Goal: Task Accomplishment & Management: Complete application form

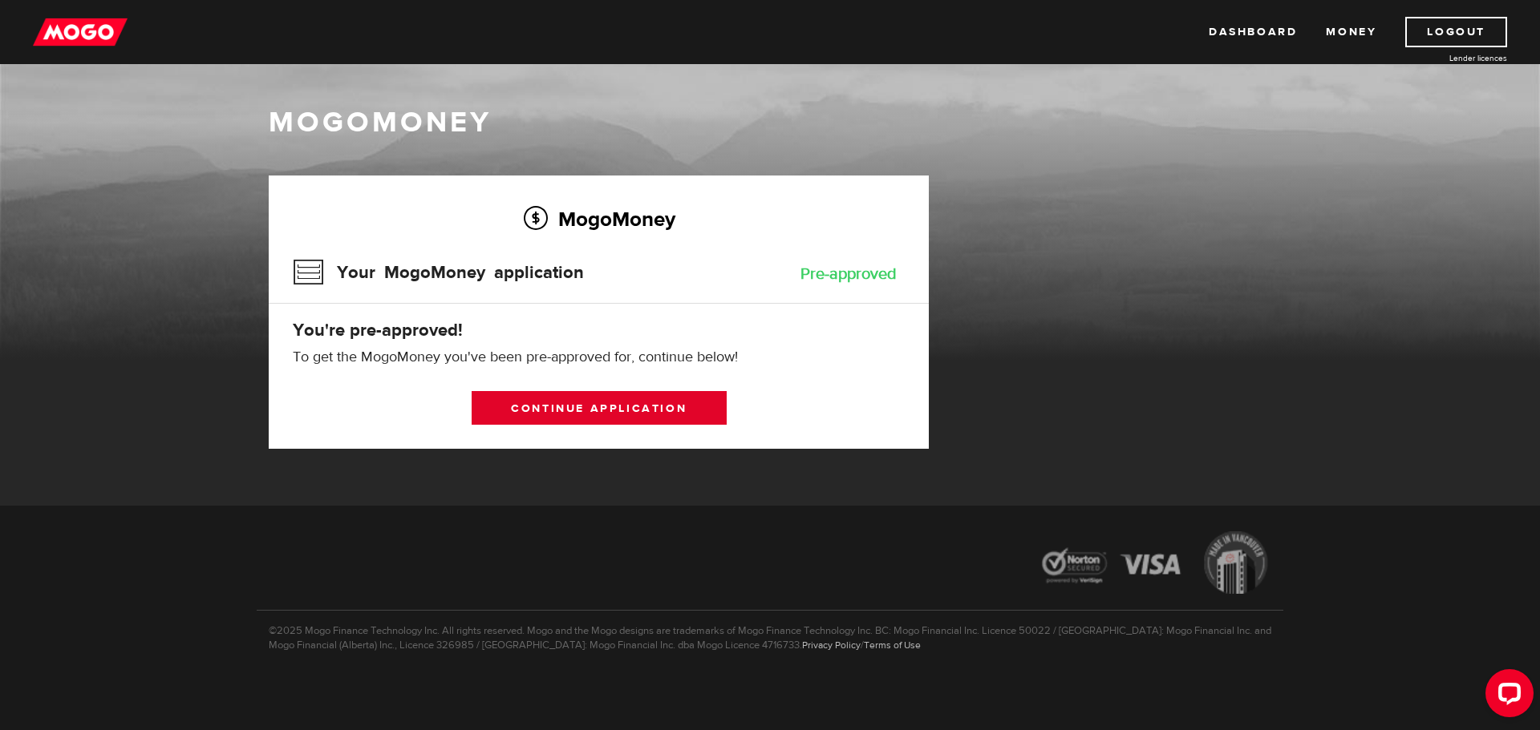
click at [620, 407] on link "Continue application" at bounding box center [598, 408] width 255 height 34
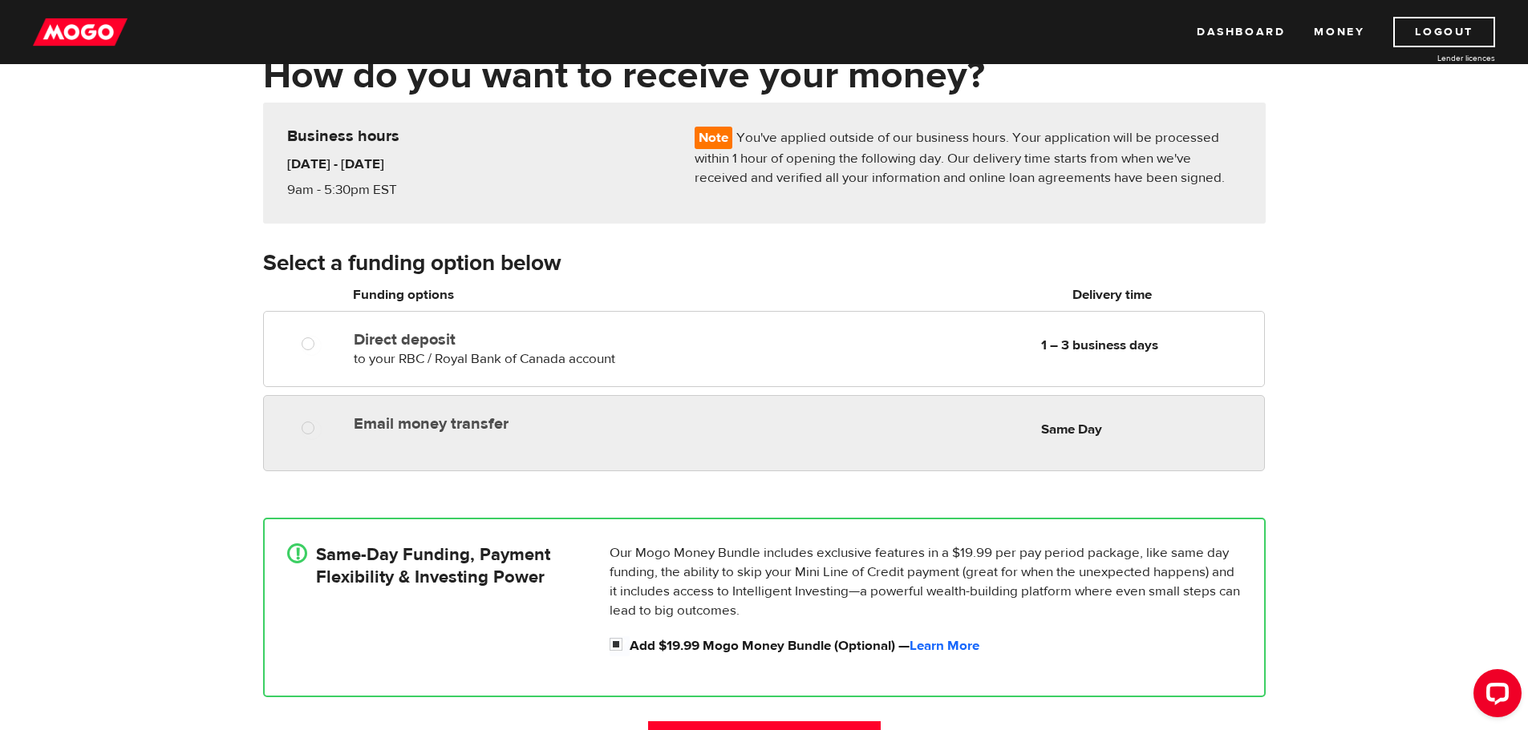
scroll to position [160, 0]
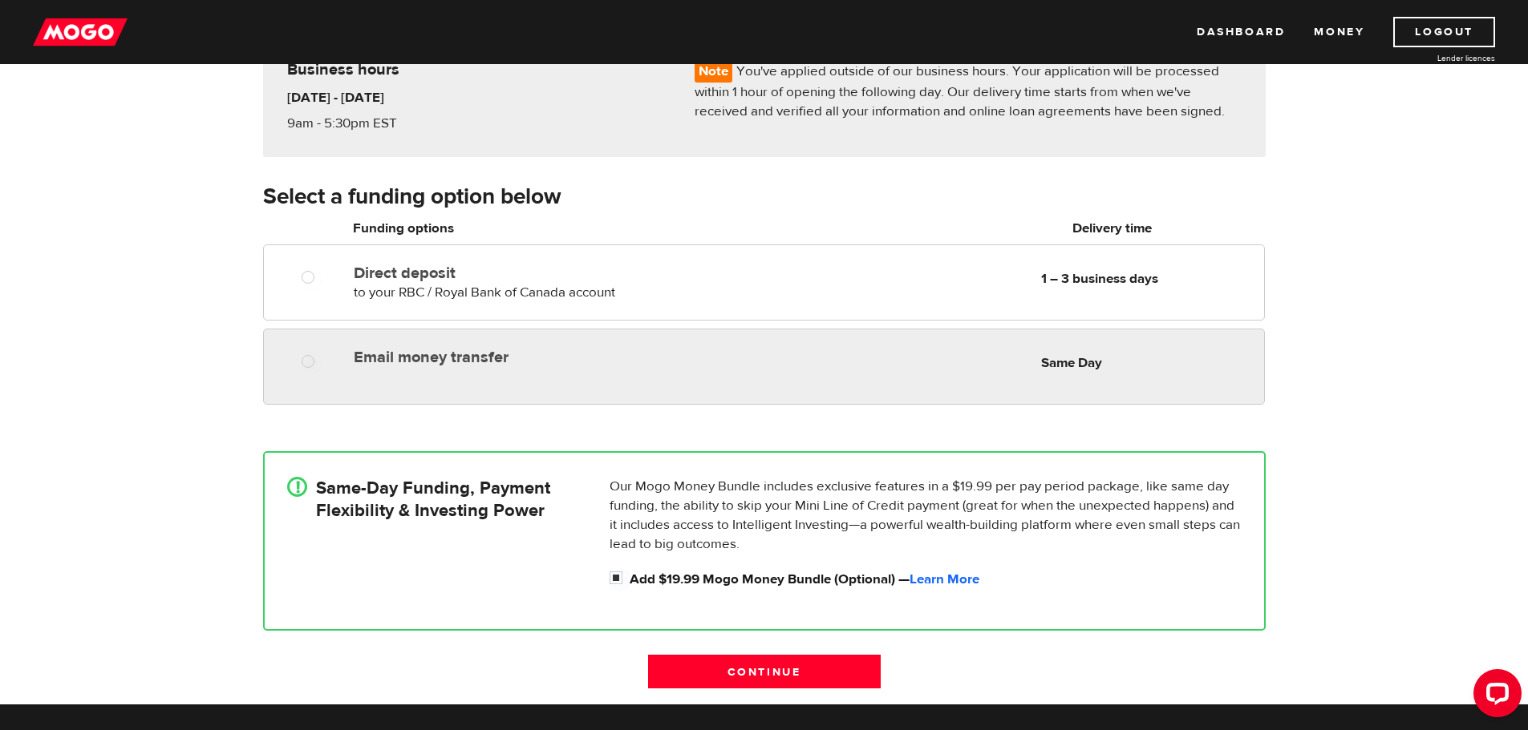
radio input "true"
click at [296, 364] on div at bounding box center [313, 364] width 96 height 20
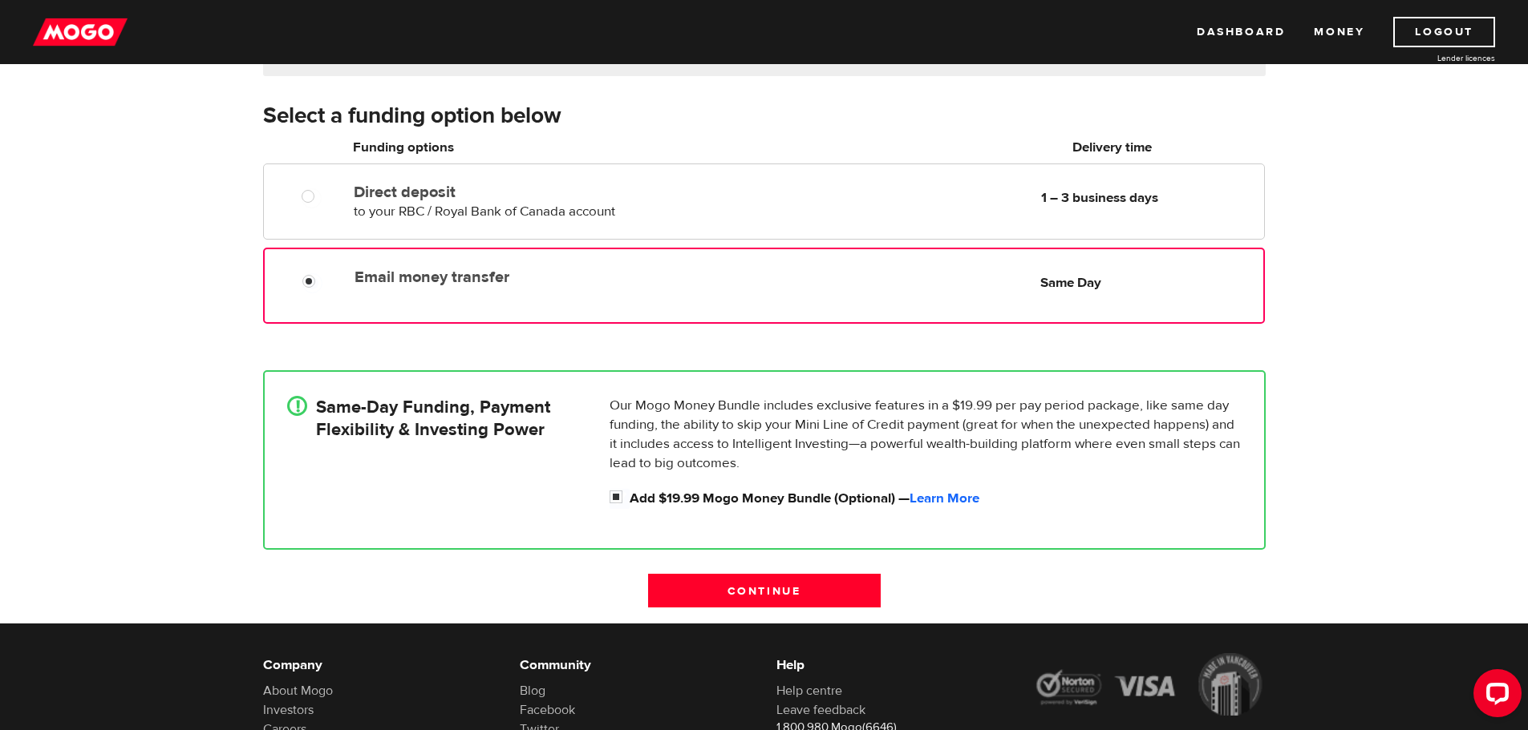
scroll to position [321, 0]
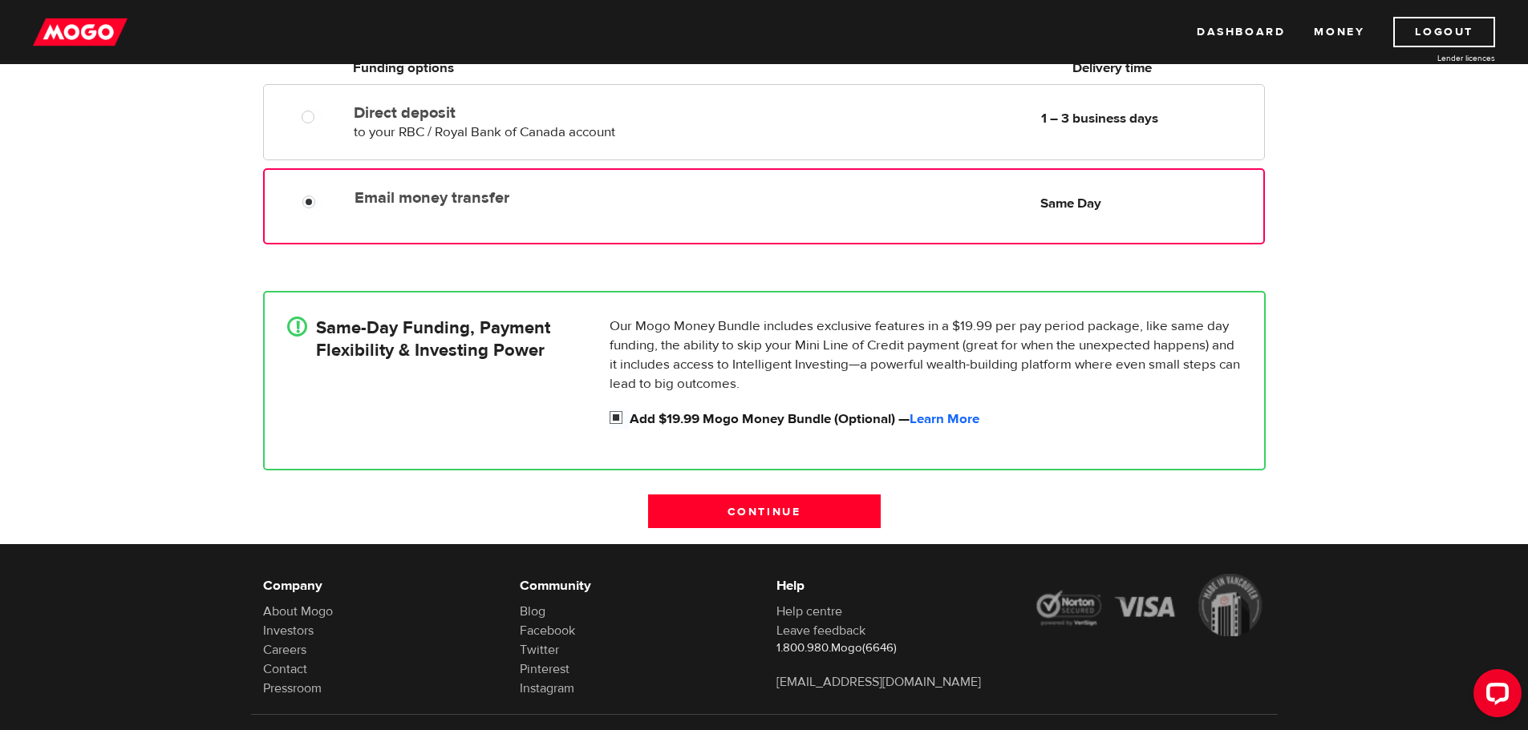
click at [618, 423] on input "Add $19.99 Mogo Money Bundle (Optional) — Learn More" at bounding box center [619, 420] width 20 height 20
checkbox input "false"
radio input "false"
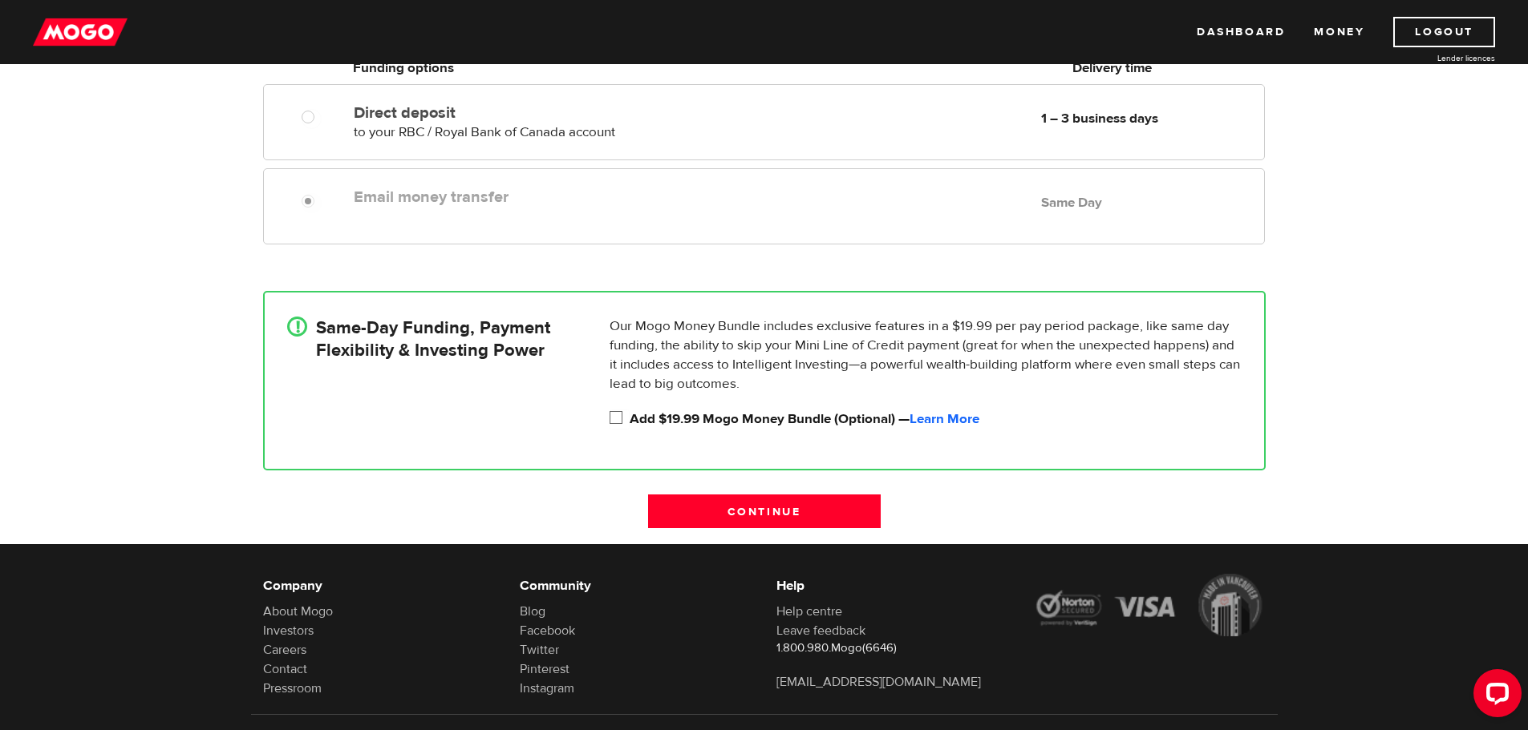
click at [618, 423] on input "Add $19.99 Mogo Money Bundle (Optional) — Learn More" at bounding box center [619, 420] width 20 height 20
checkbox input "true"
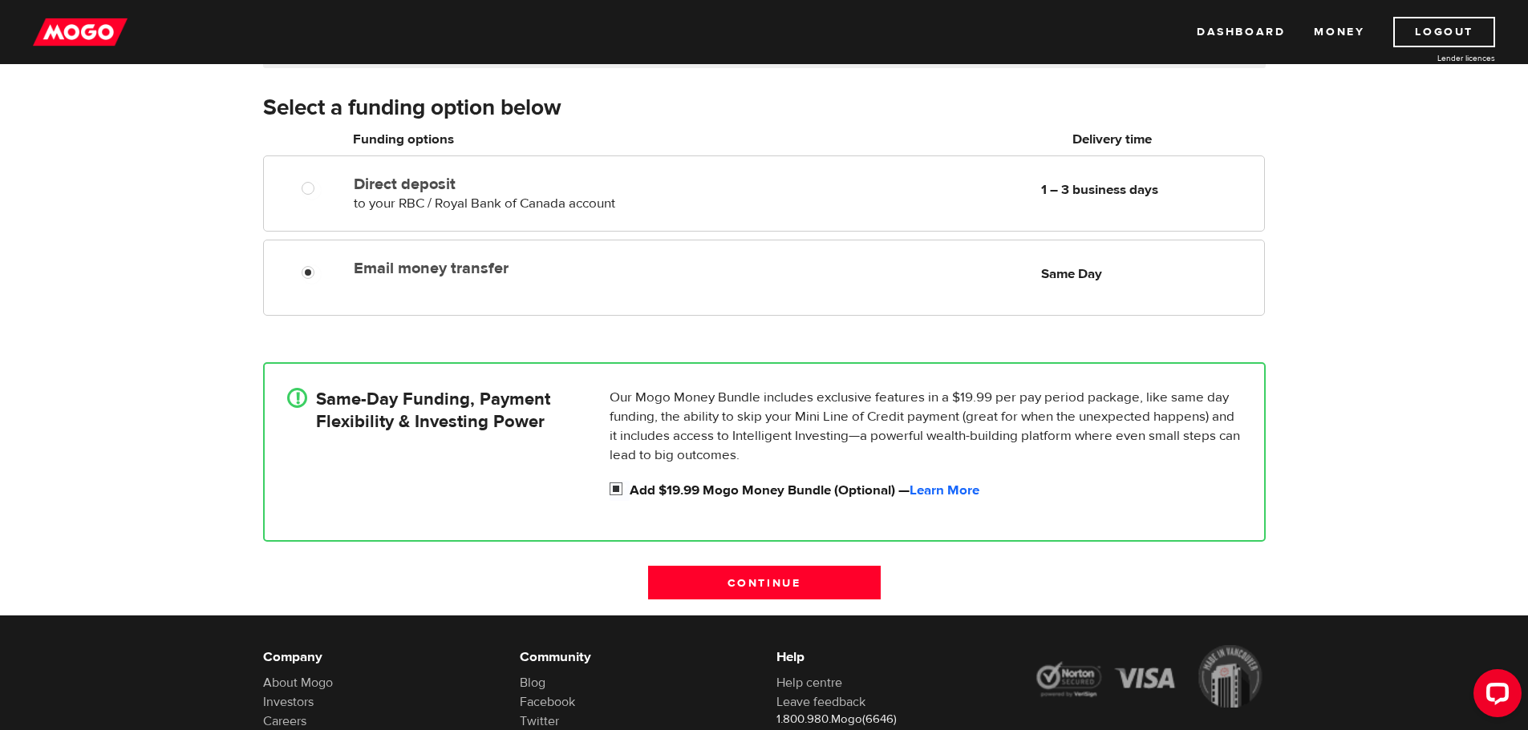
scroll to position [241, 0]
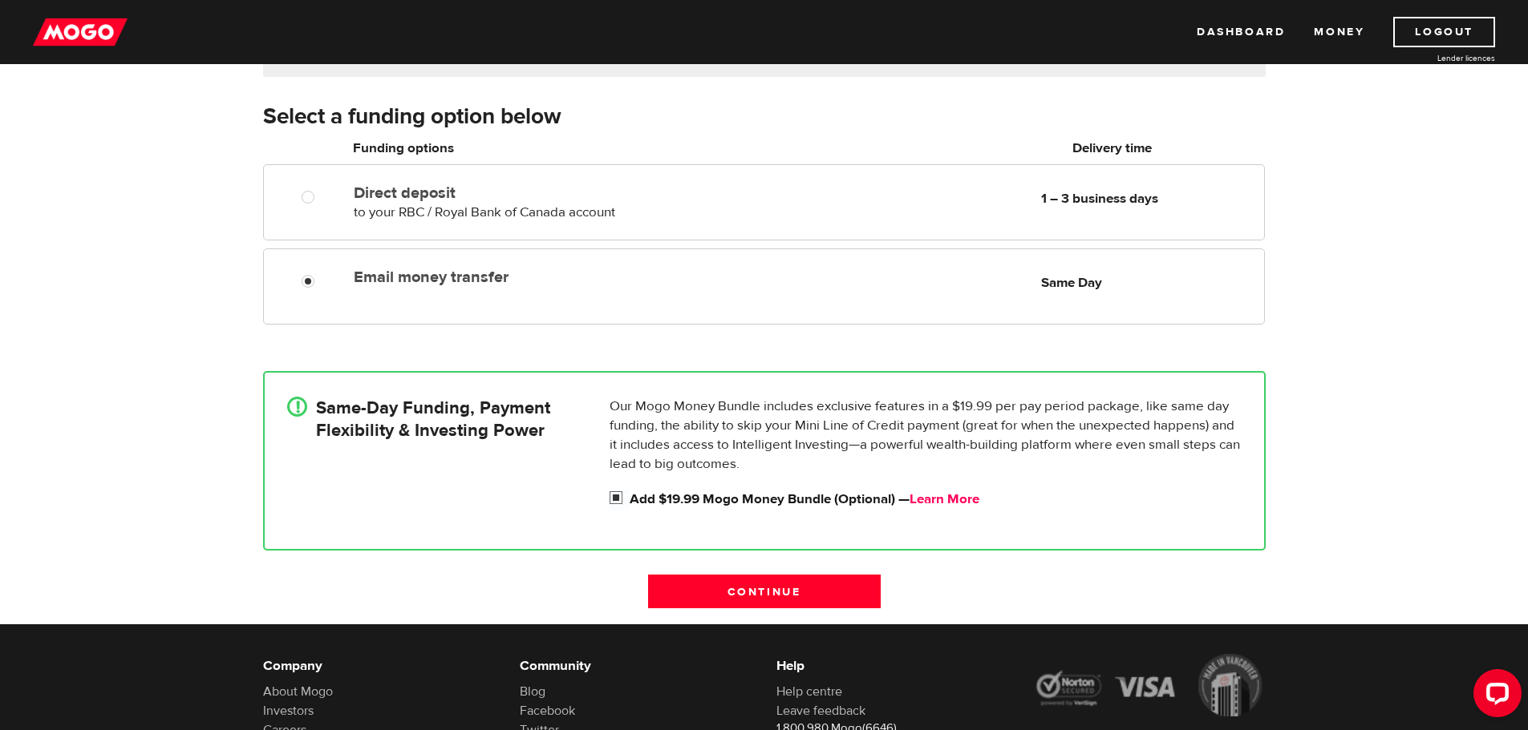
click at [959, 500] on link "Learn More" at bounding box center [944, 500] width 70 height 18
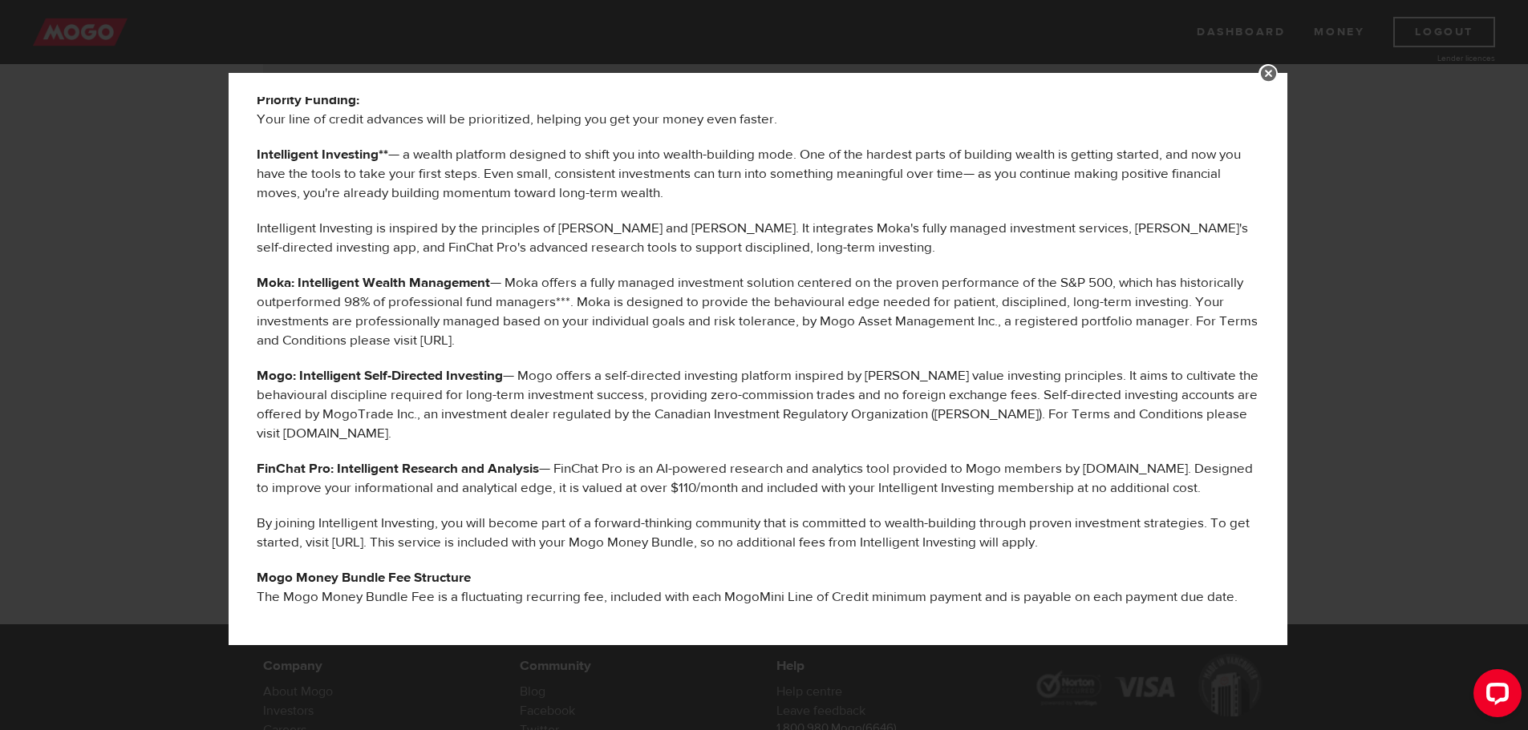
scroll to position [459, 0]
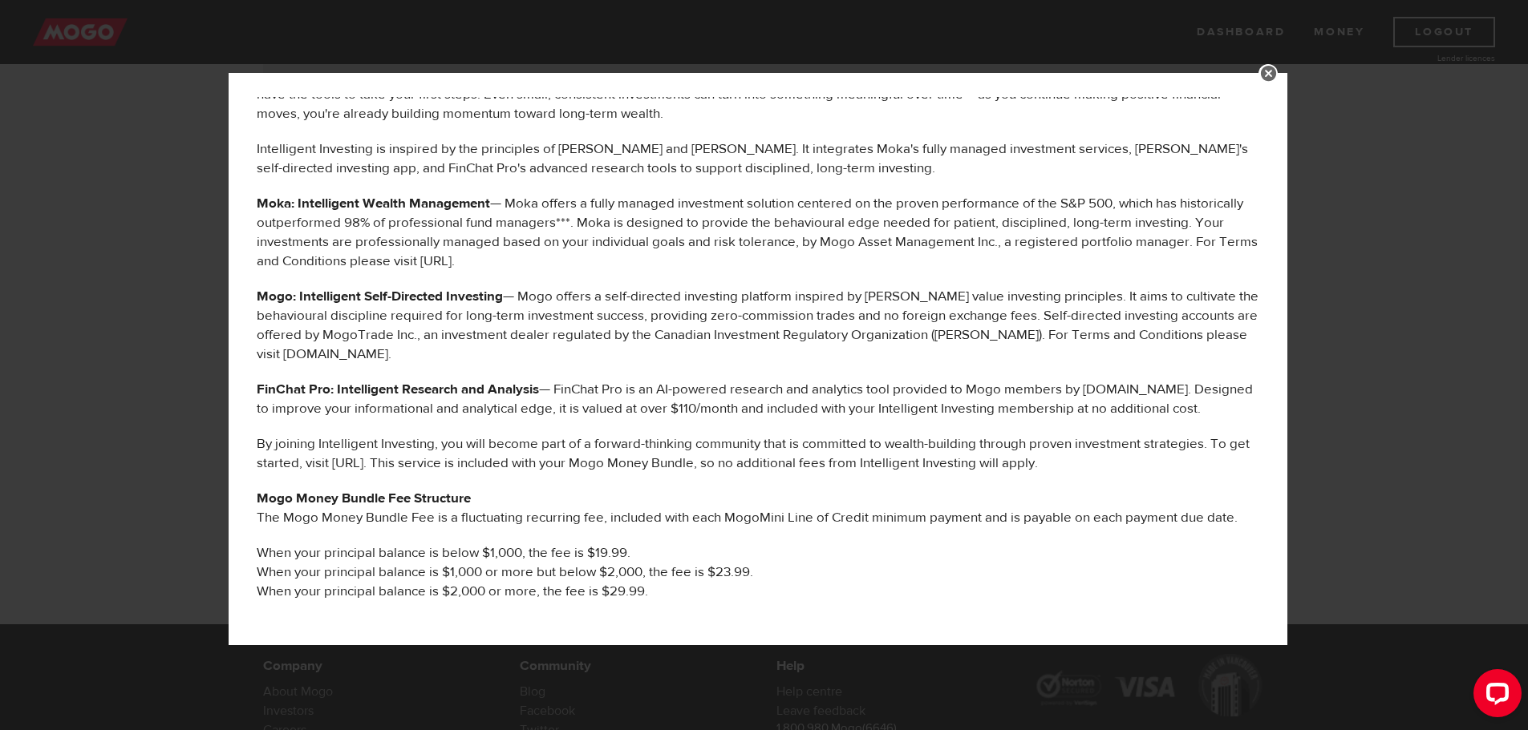
click at [1379, 302] on div "MOGO MONEY BUNDLE BENEFITS The following services are offered to you as part of…" at bounding box center [764, 365] width 1528 height 730
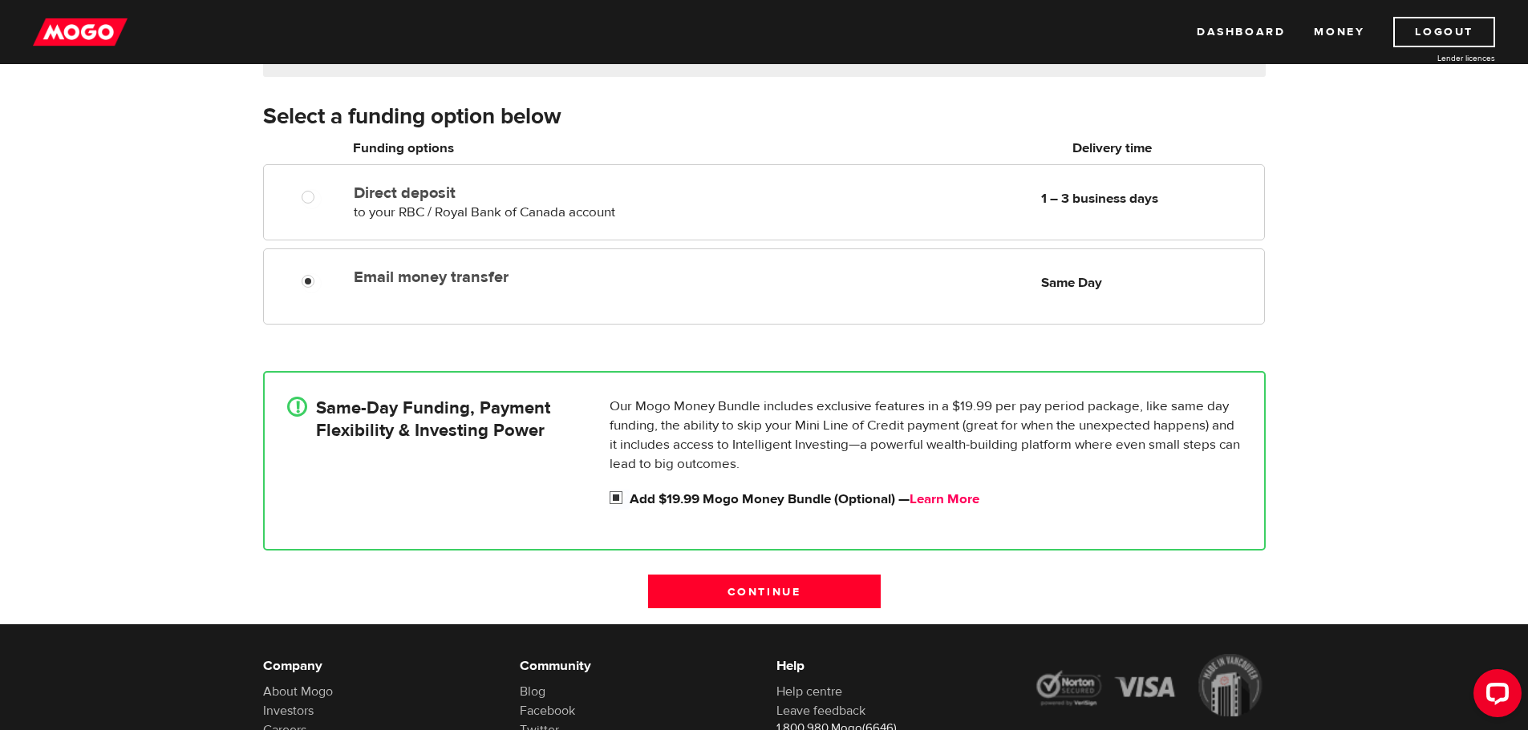
click at [946, 495] on link "Learn More" at bounding box center [944, 500] width 70 height 18
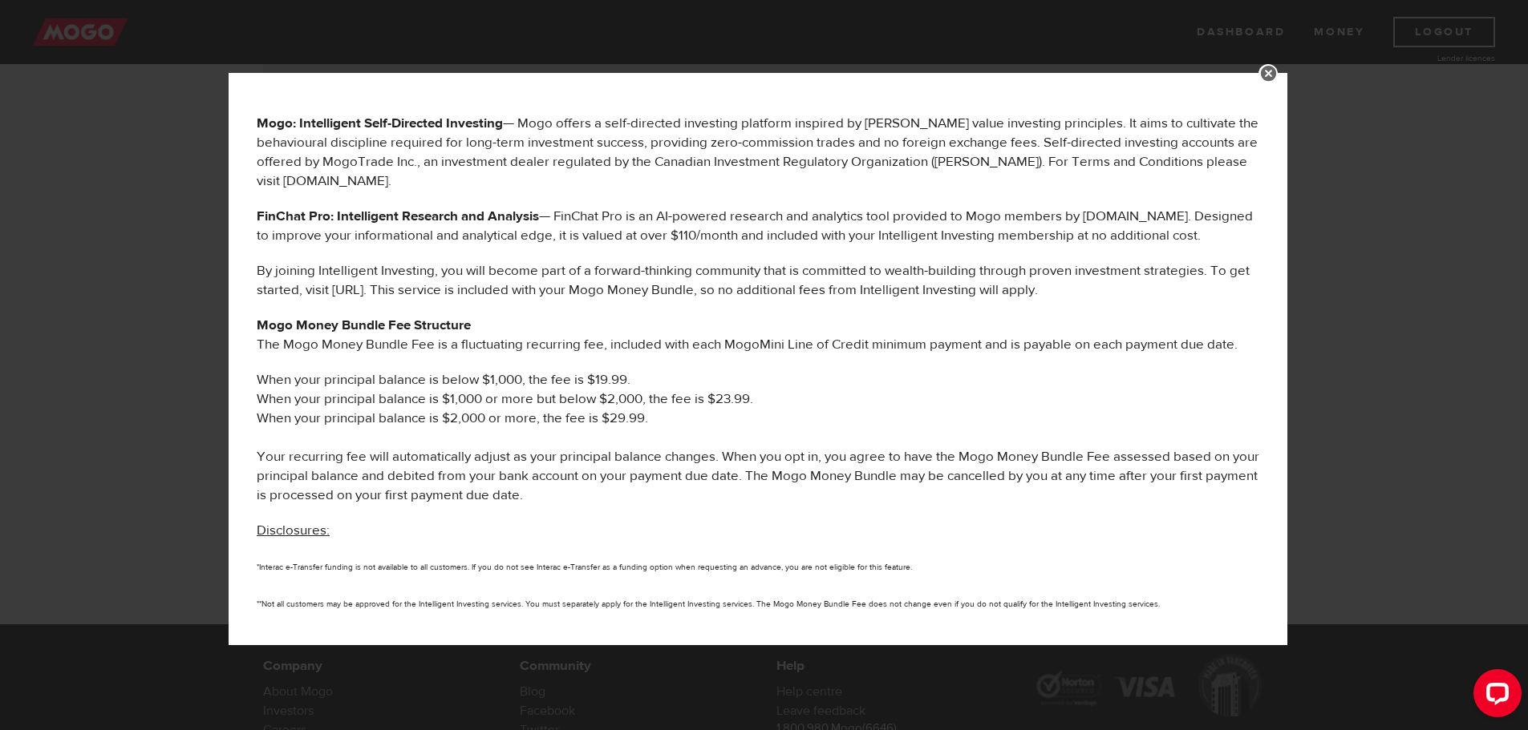
scroll to position [641, 0]
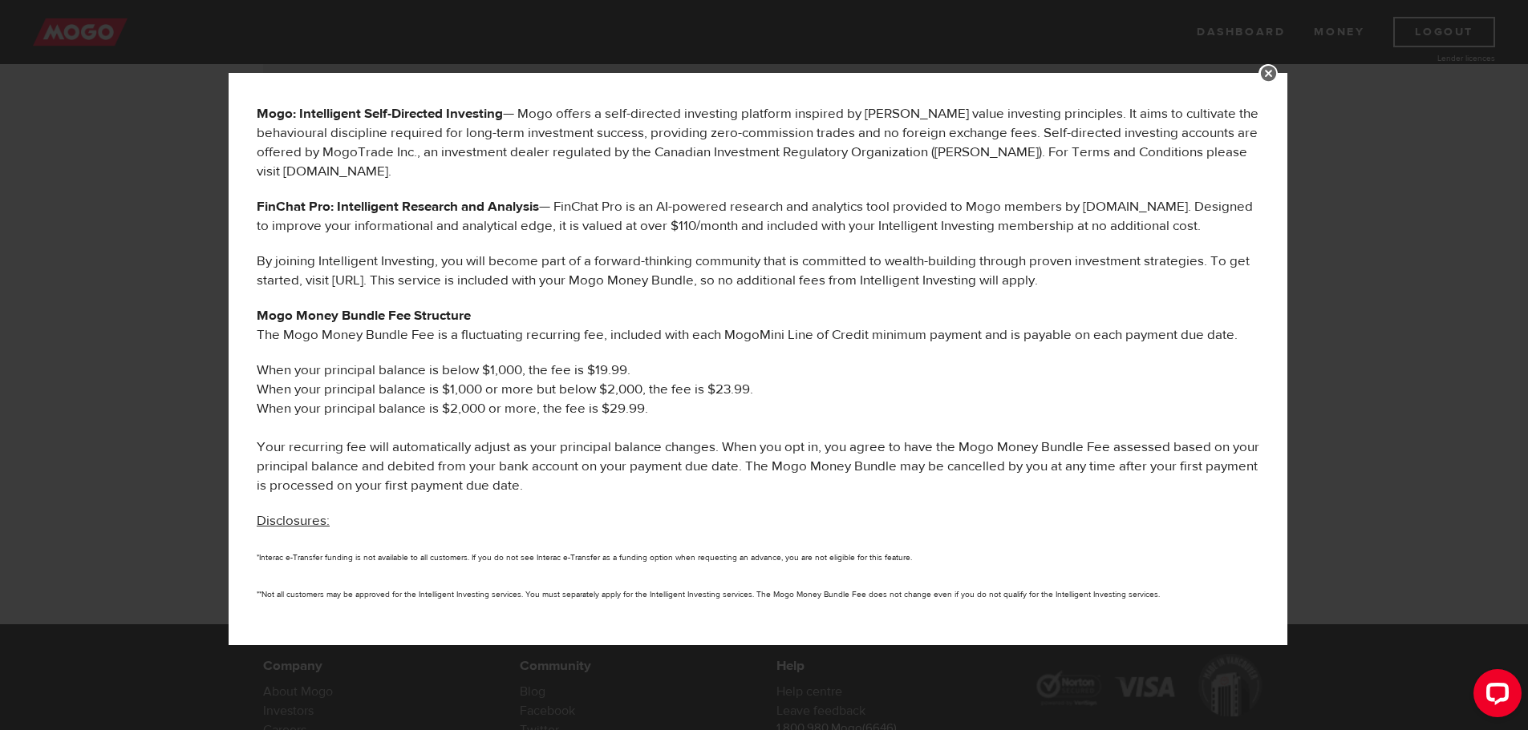
click at [1277, 80] on link at bounding box center [1267, 73] width 19 height 19
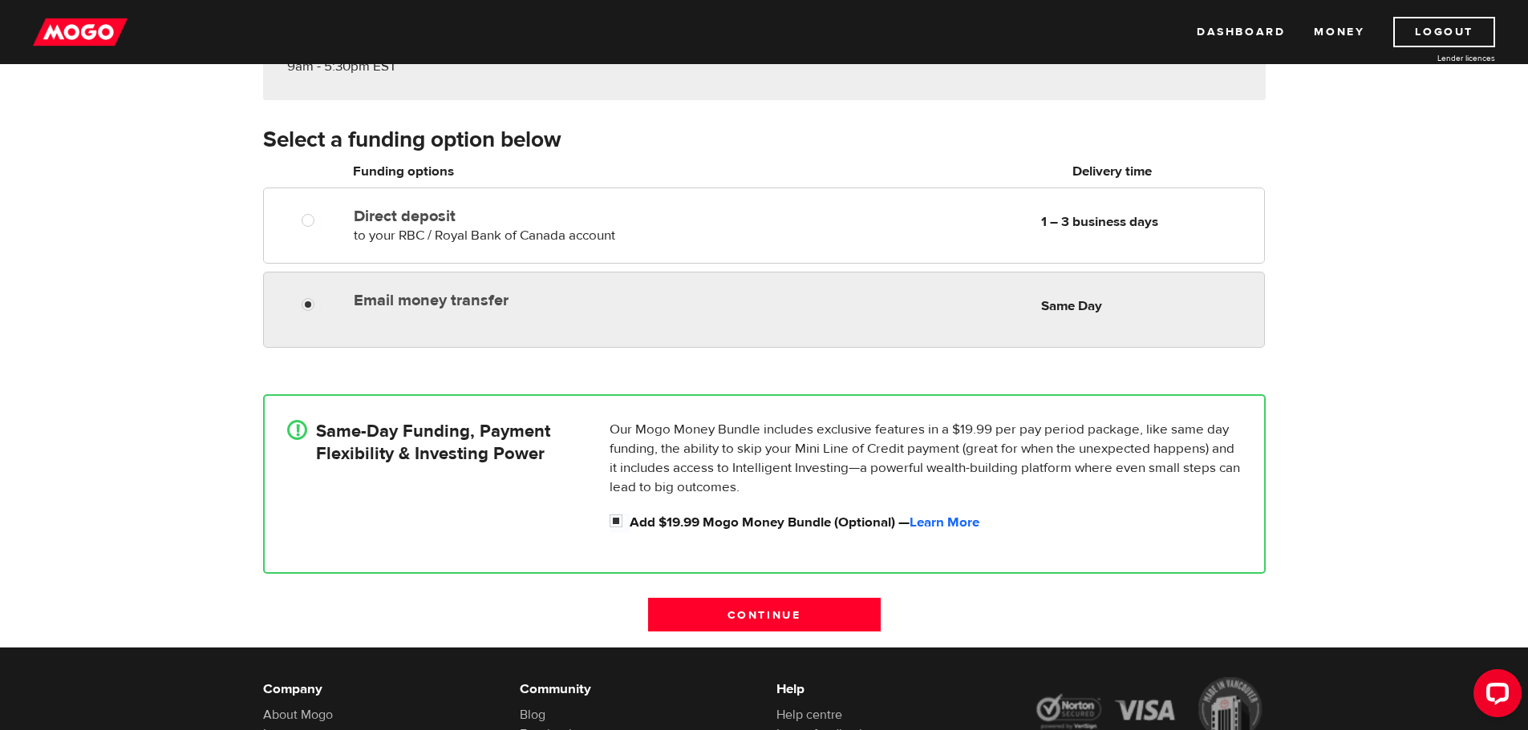
scroll to position [160, 0]
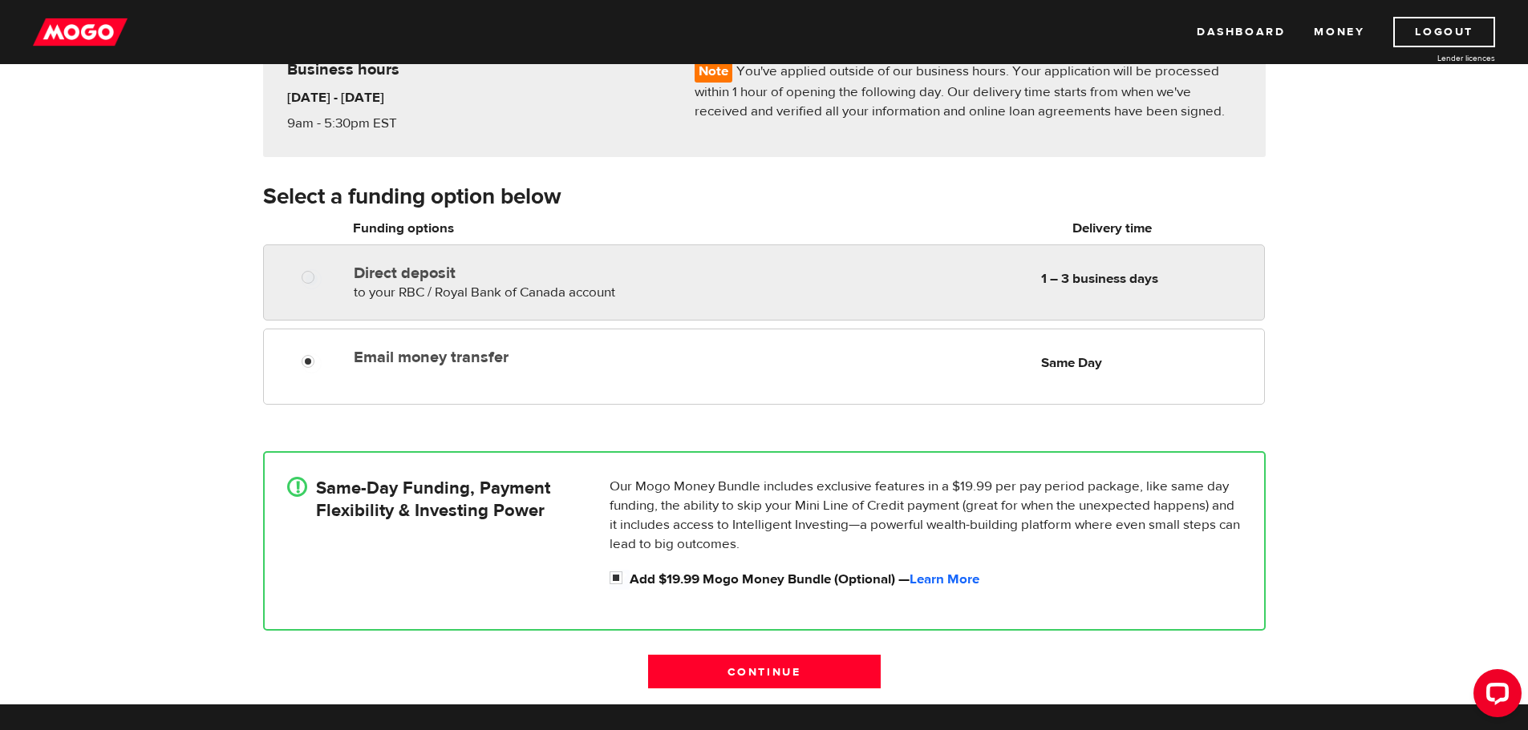
radio input "true"
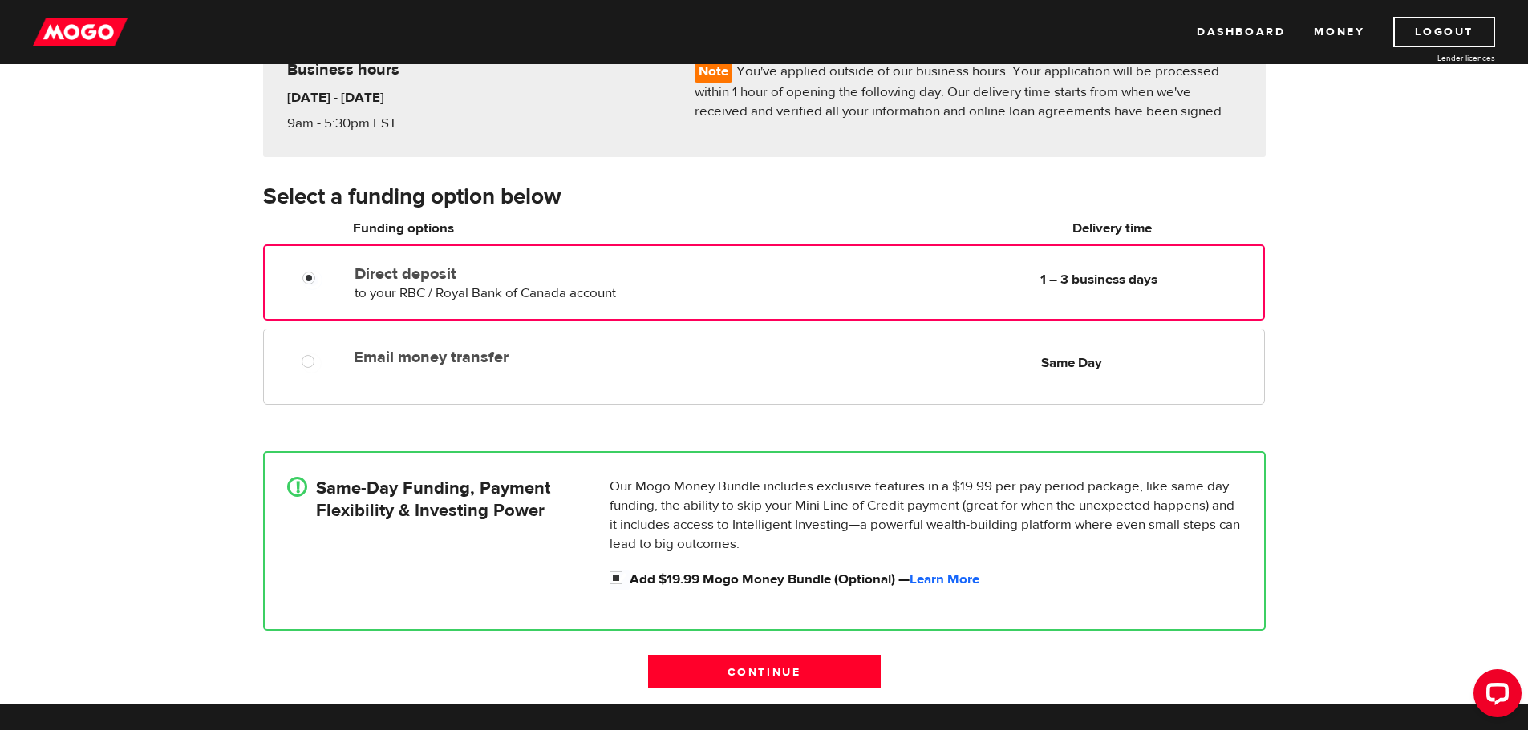
click at [298, 274] on div at bounding box center [314, 280] width 96 height 20
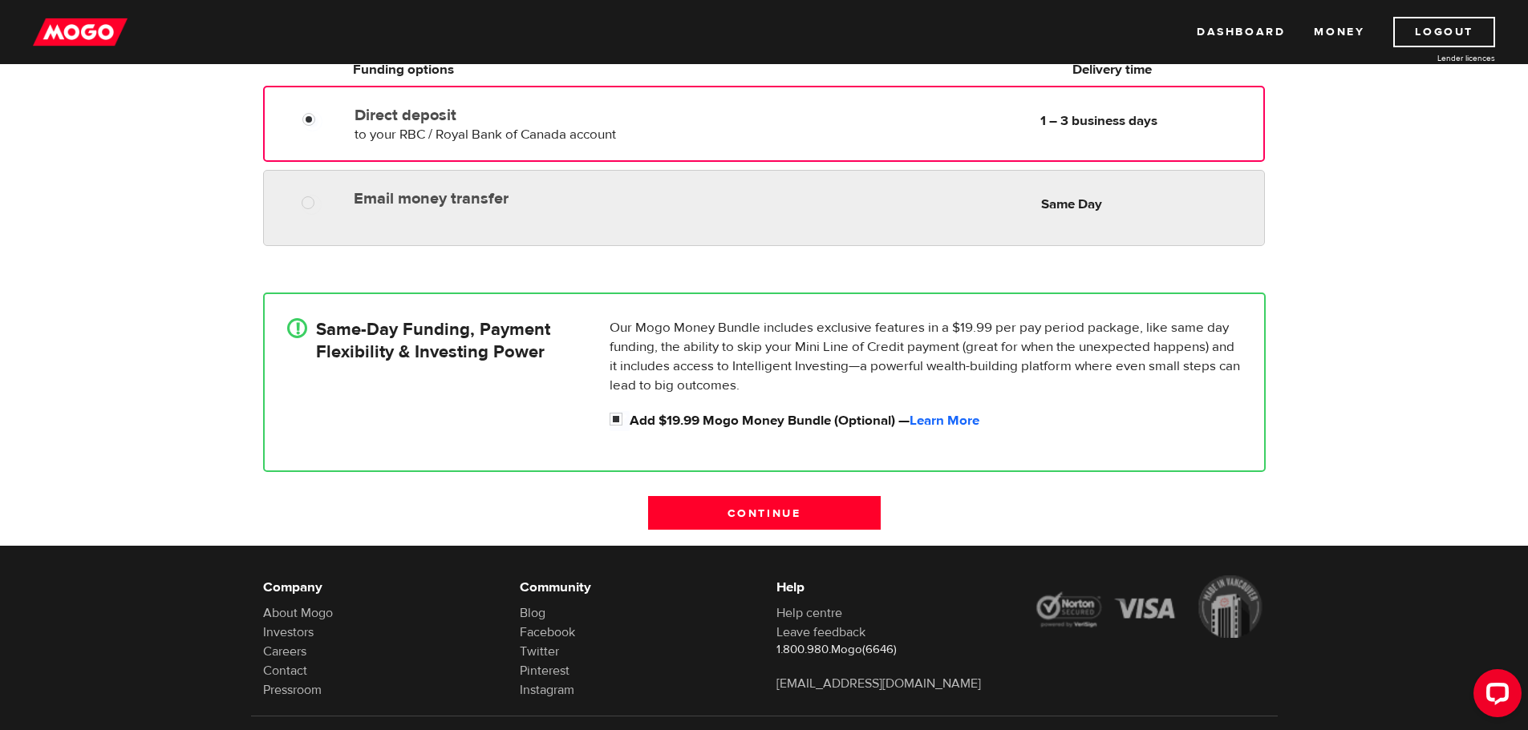
scroll to position [321, 0]
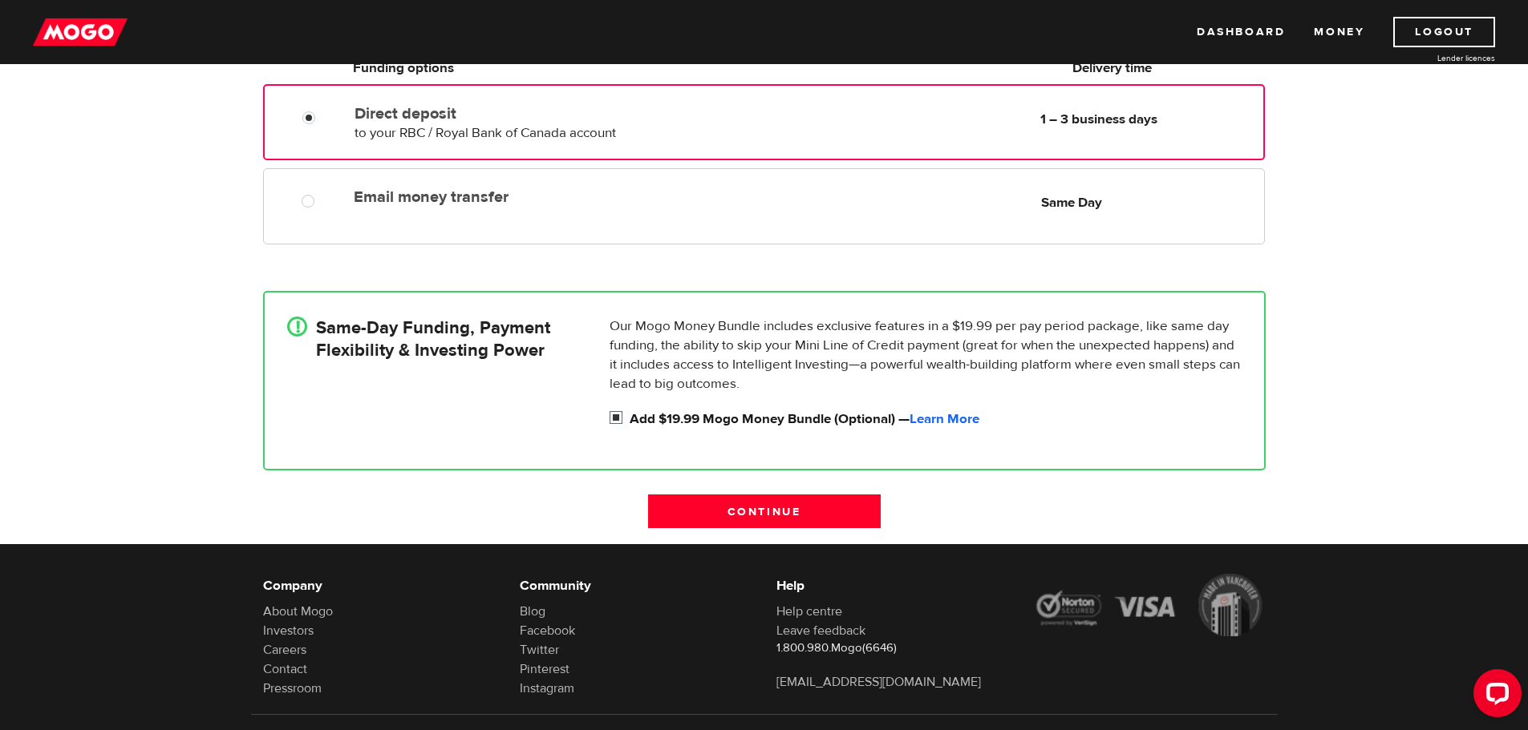
click at [618, 416] on input "Add $19.99 Mogo Money Bundle (Optional) — Learn More" at bounding box center [619, 420] width 20 height 20
checkbox input "false"
radio input "false"
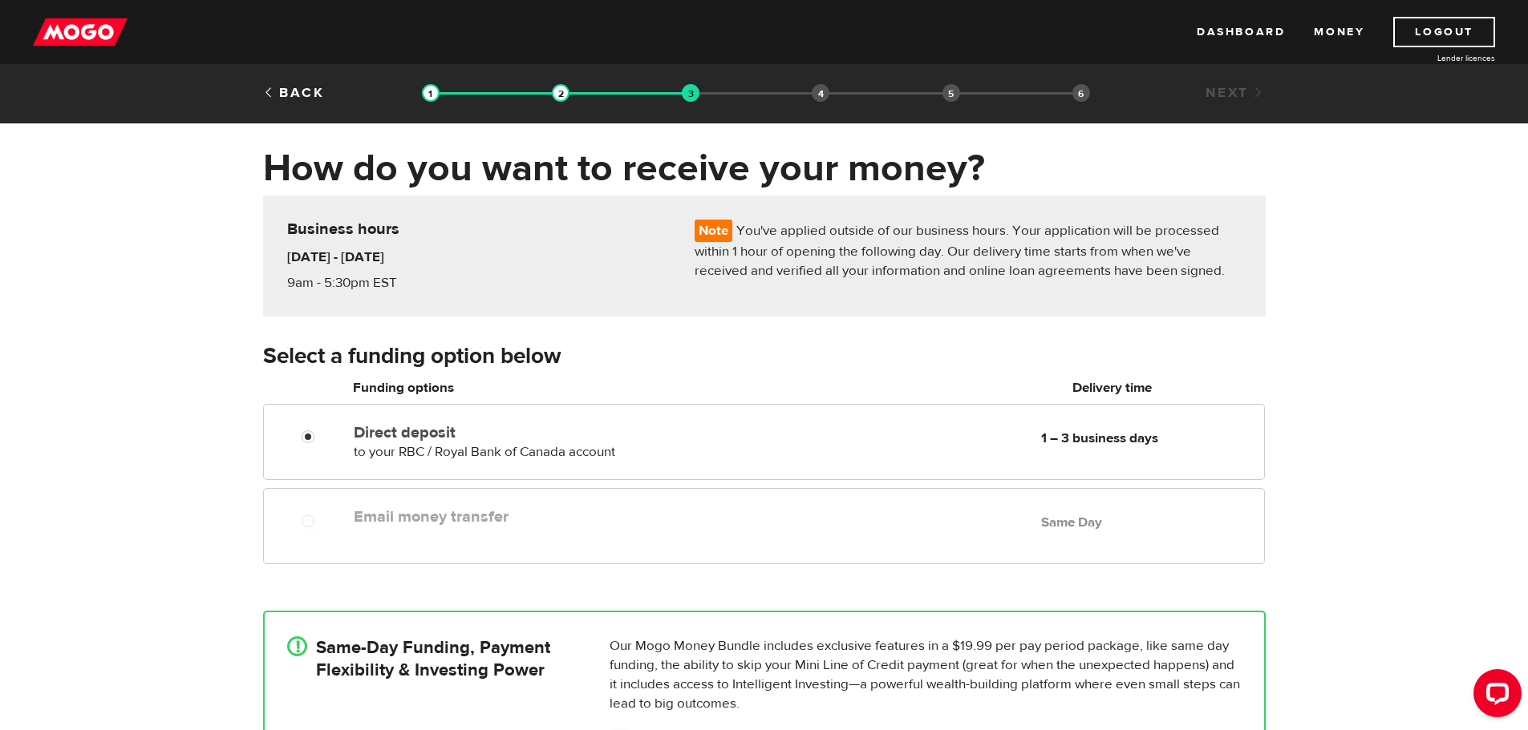
scroll to position [0, 0]
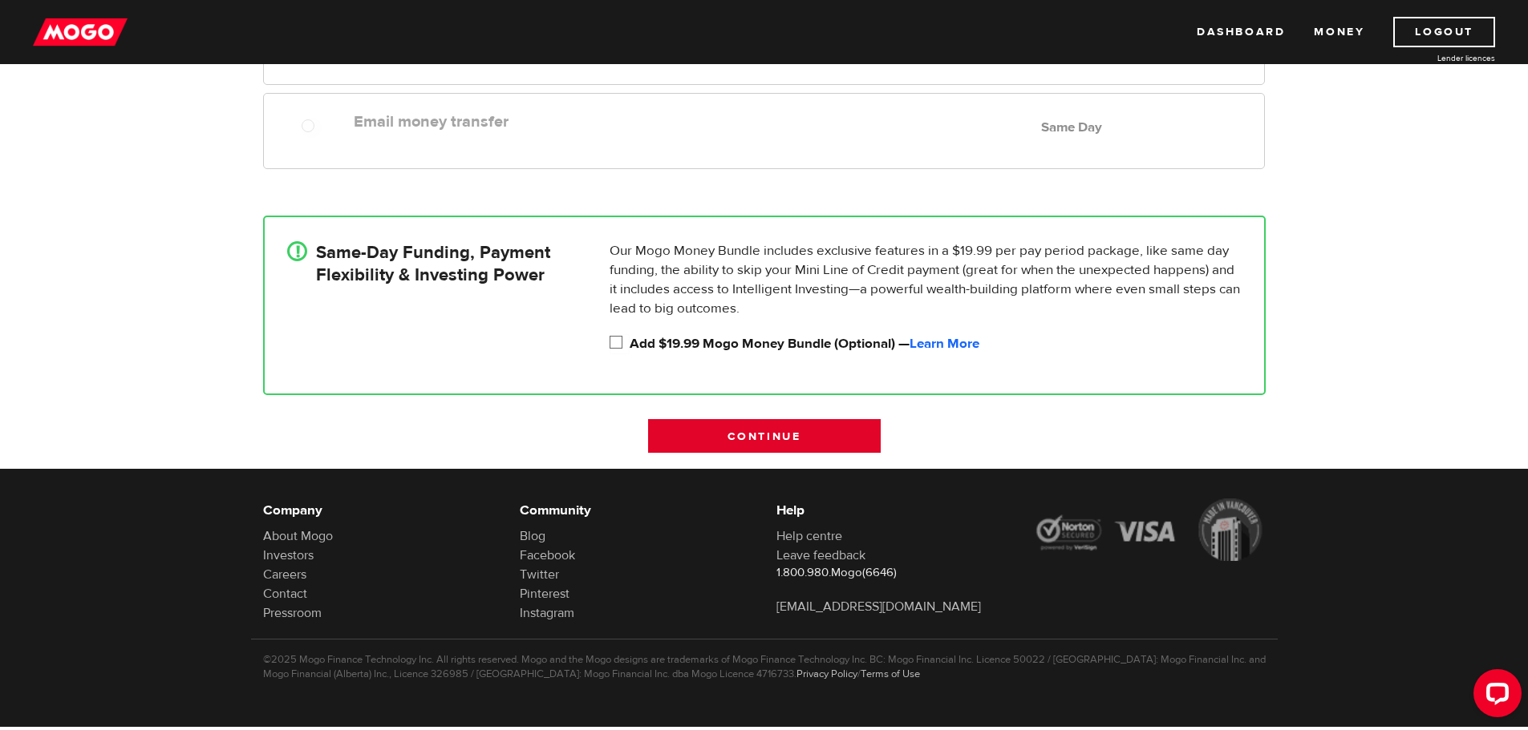
click at [726, 438] on input "Continue" at bounding box center [764, 436] width 233 height 34
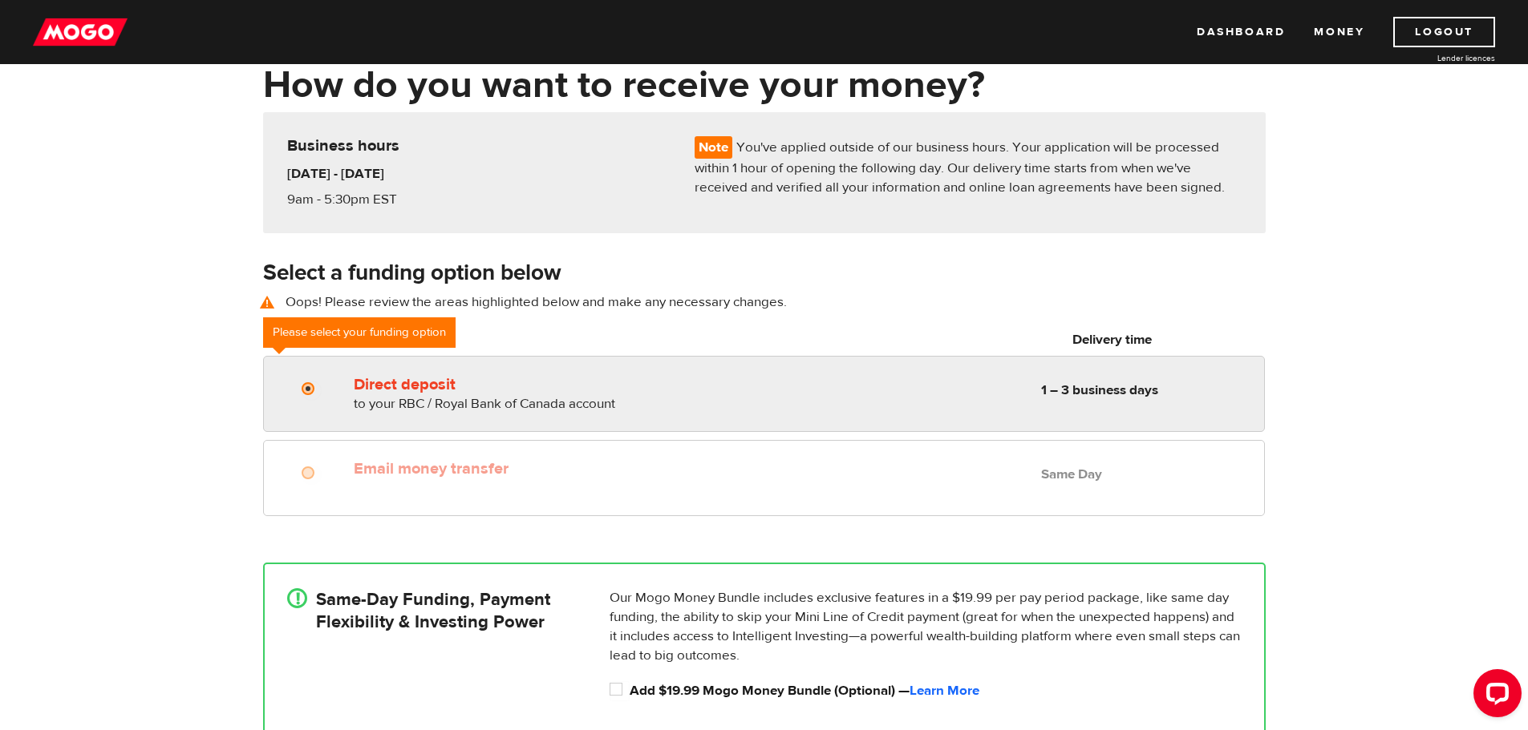
scroll to position [63, 0]
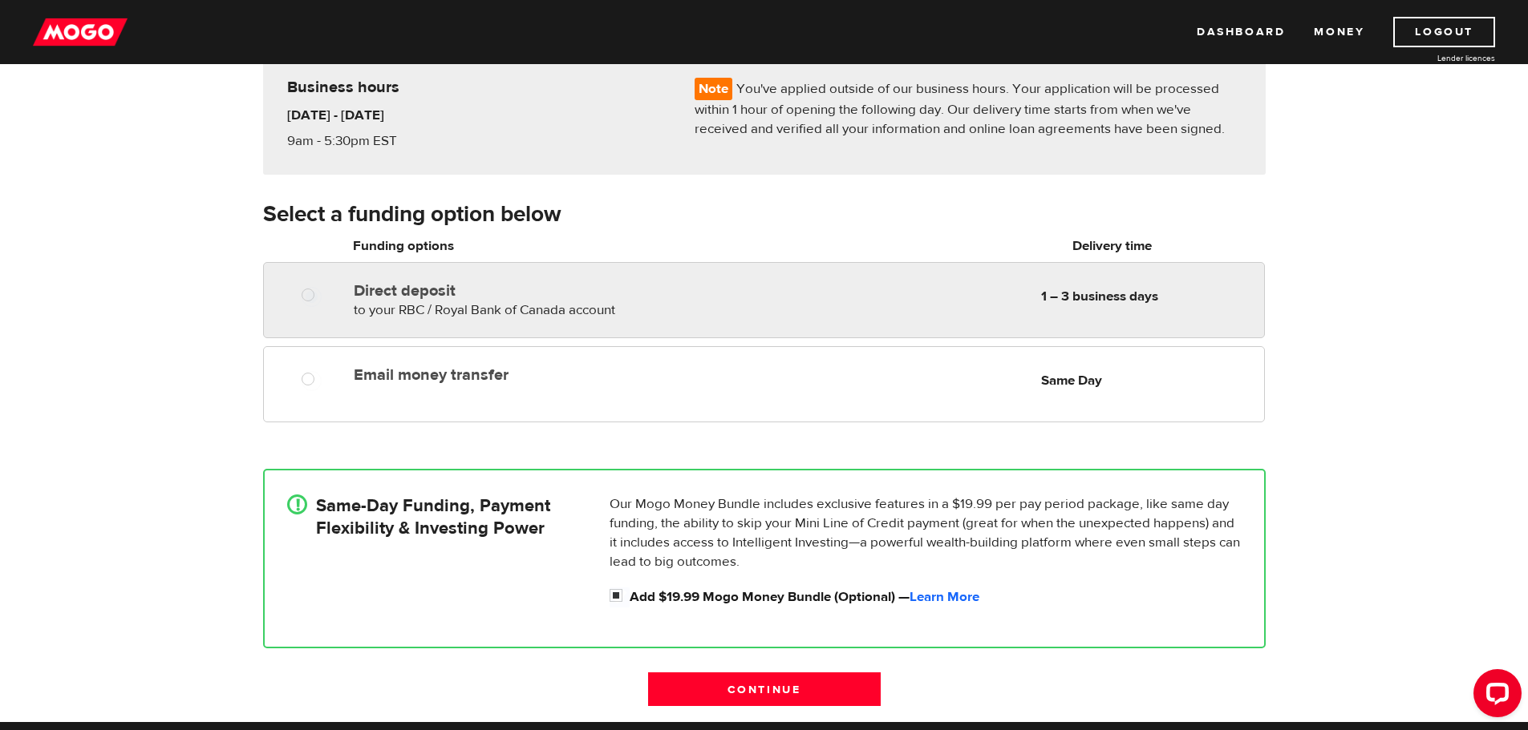
radio input "true"
click at [378, 300] on div "Direct deposit to your RBC / Royal Bank of Canada account Delivery in 1 – 3 bus…" at bounding box center [538, 297] width 382 height 45
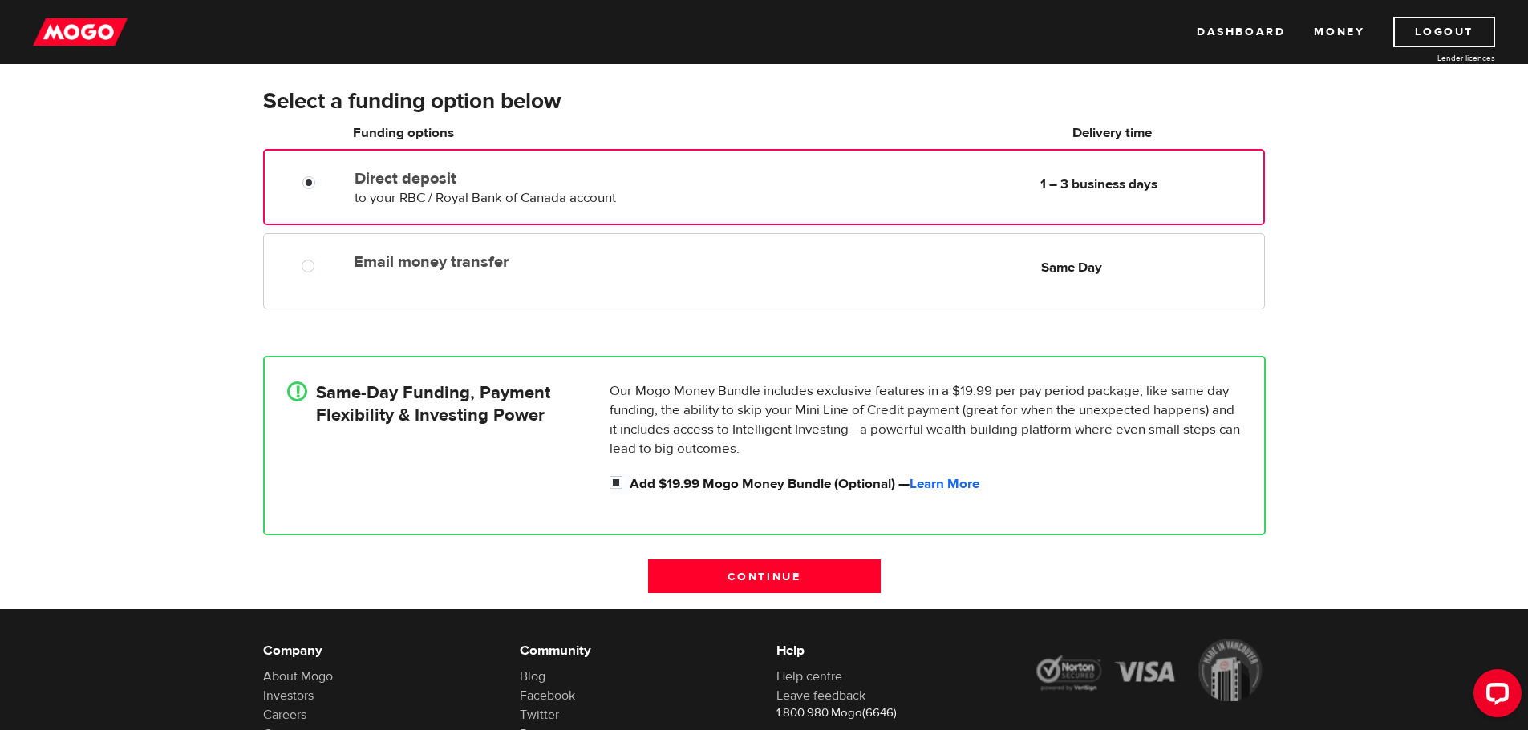
scroll to position [303, 0]
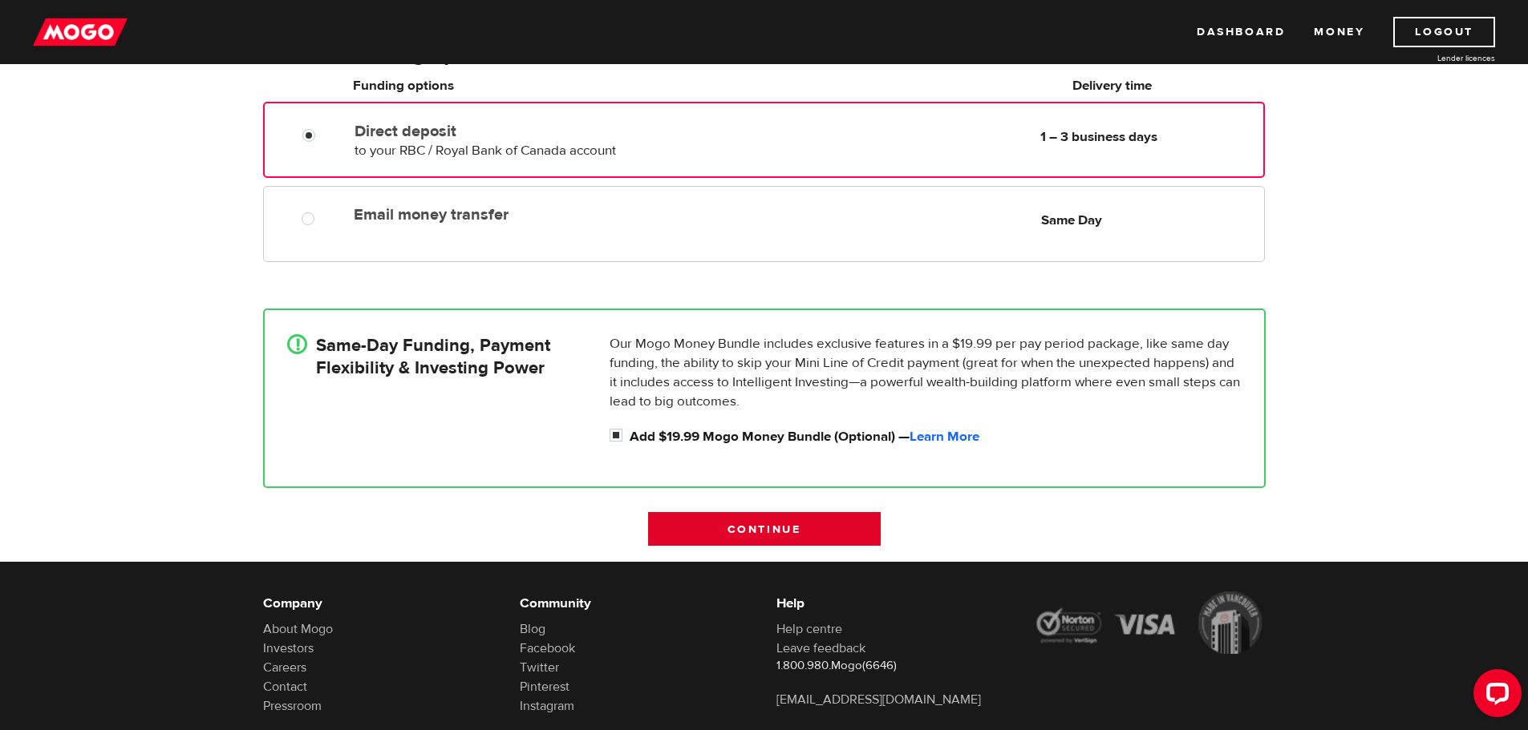
click at [747, 520] on input "Continue" at bounding box center [764, 529] width 233 height 34
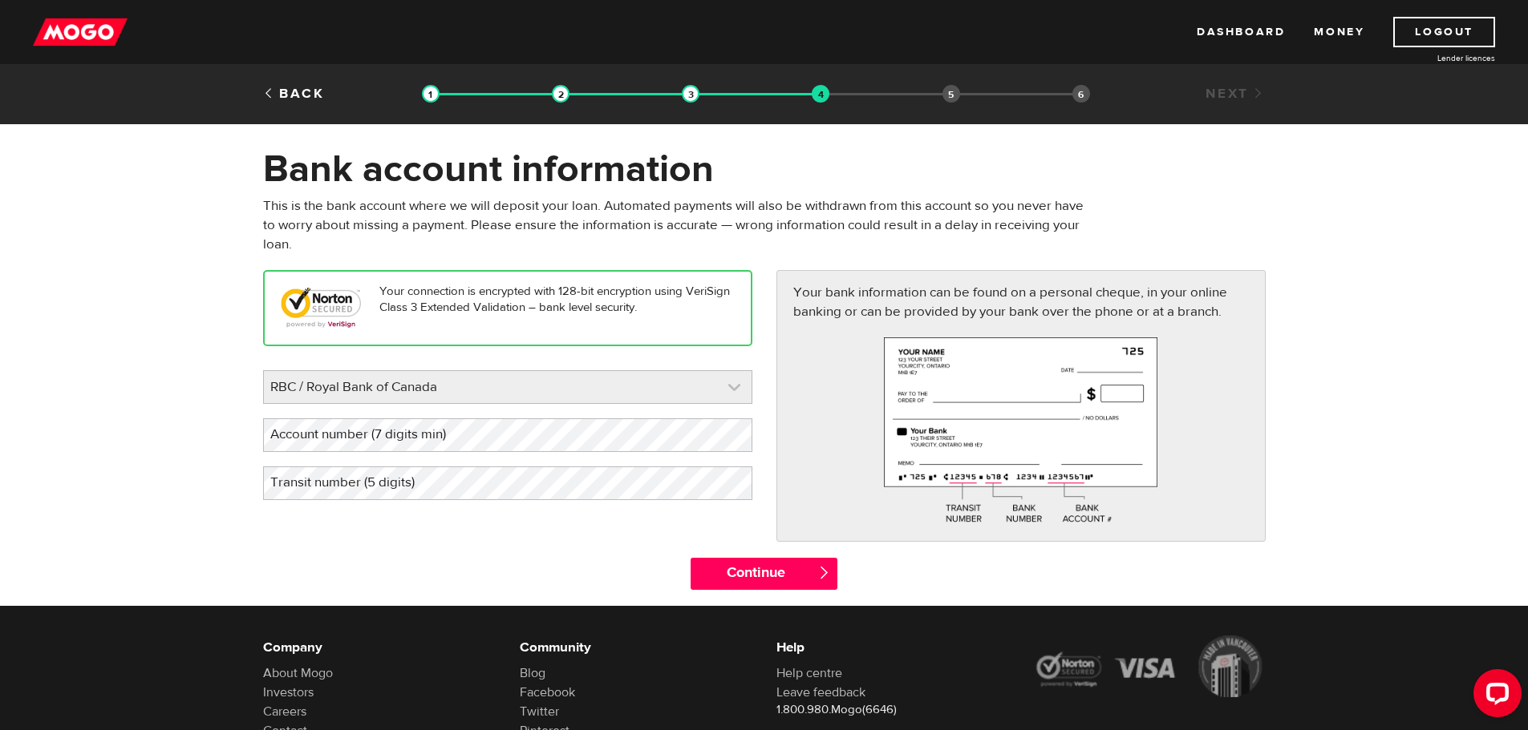
click at [644, 391] on link at bounding box center [508, 387] width 488 height 32
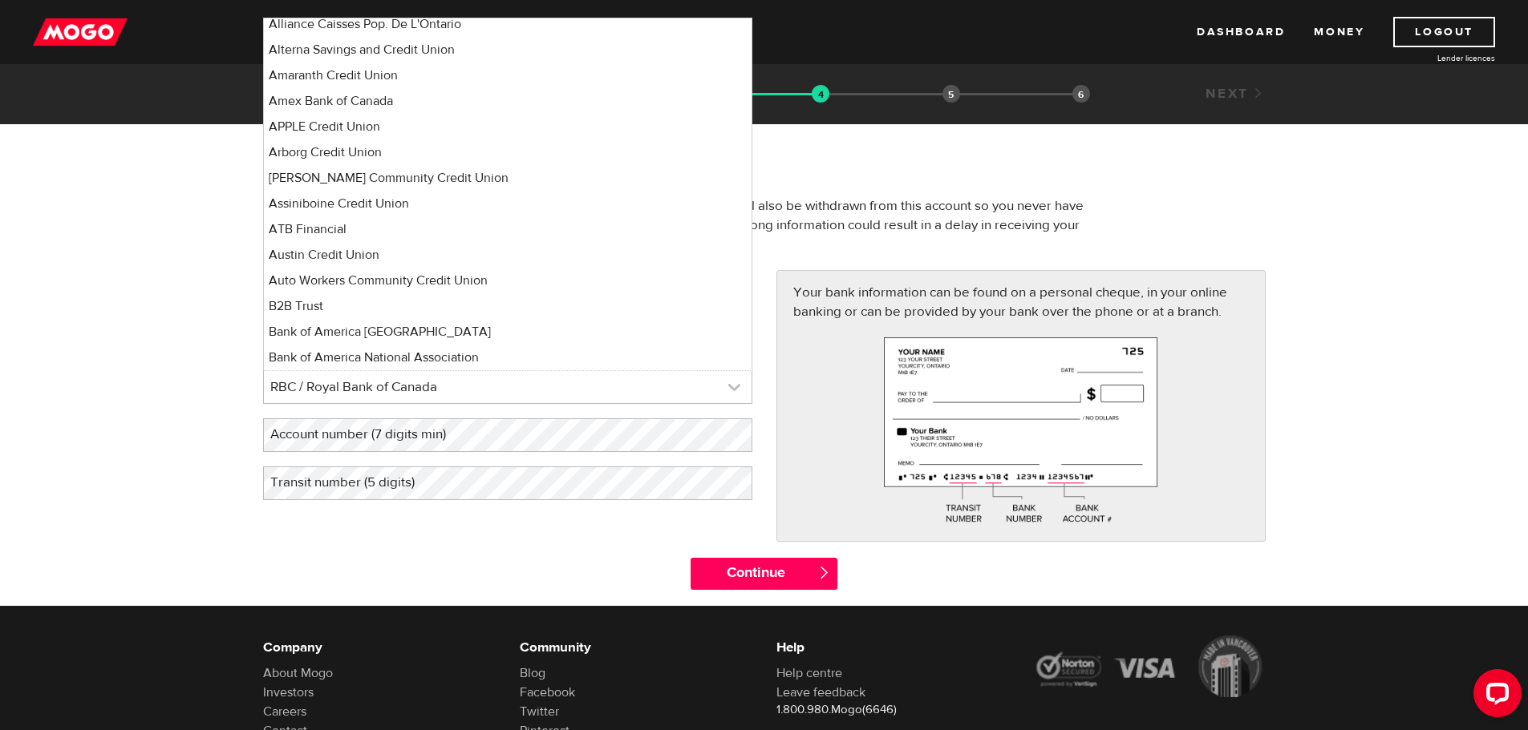
scroll to position [880, 0]
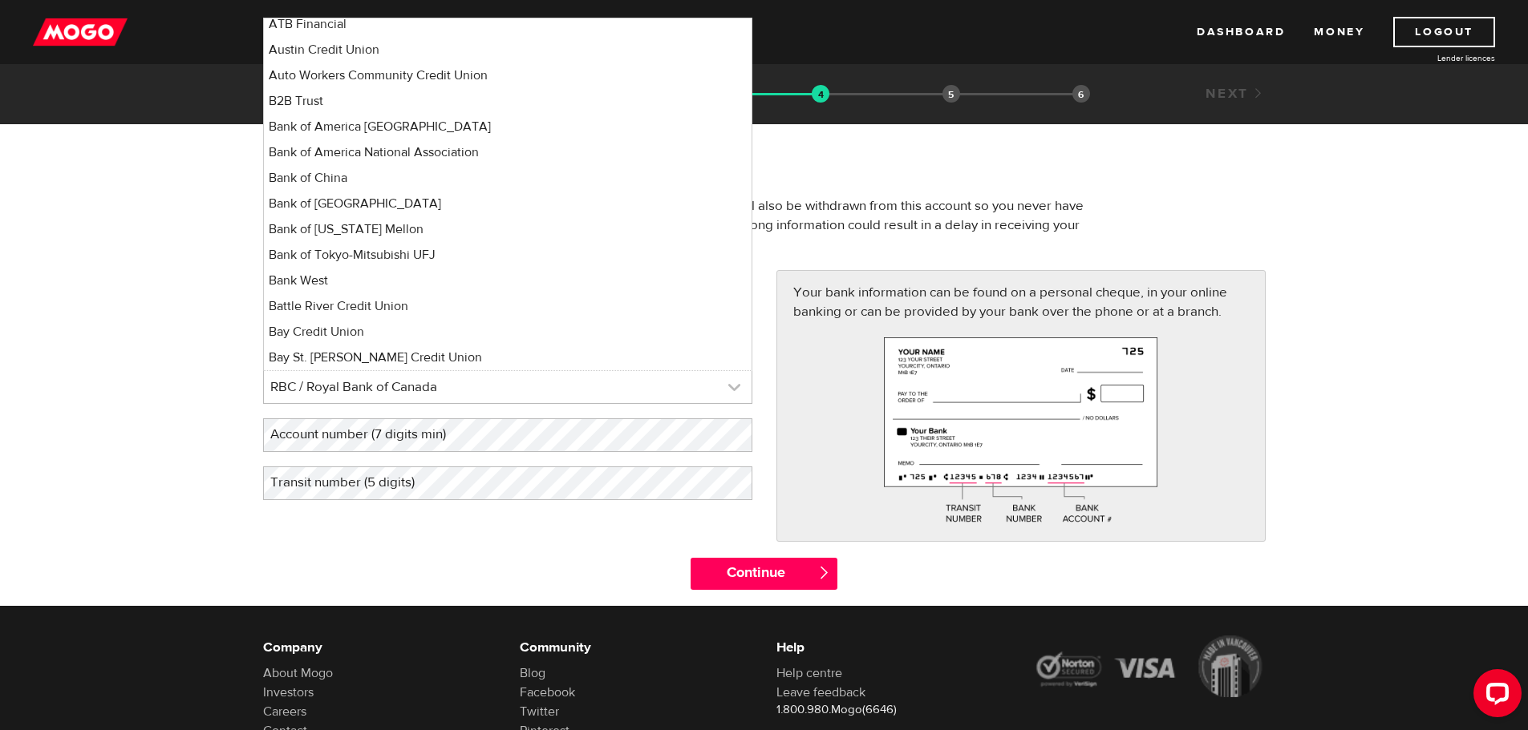
click at [495, 386] on link at bounding box center [508, 387] width 488 height 32
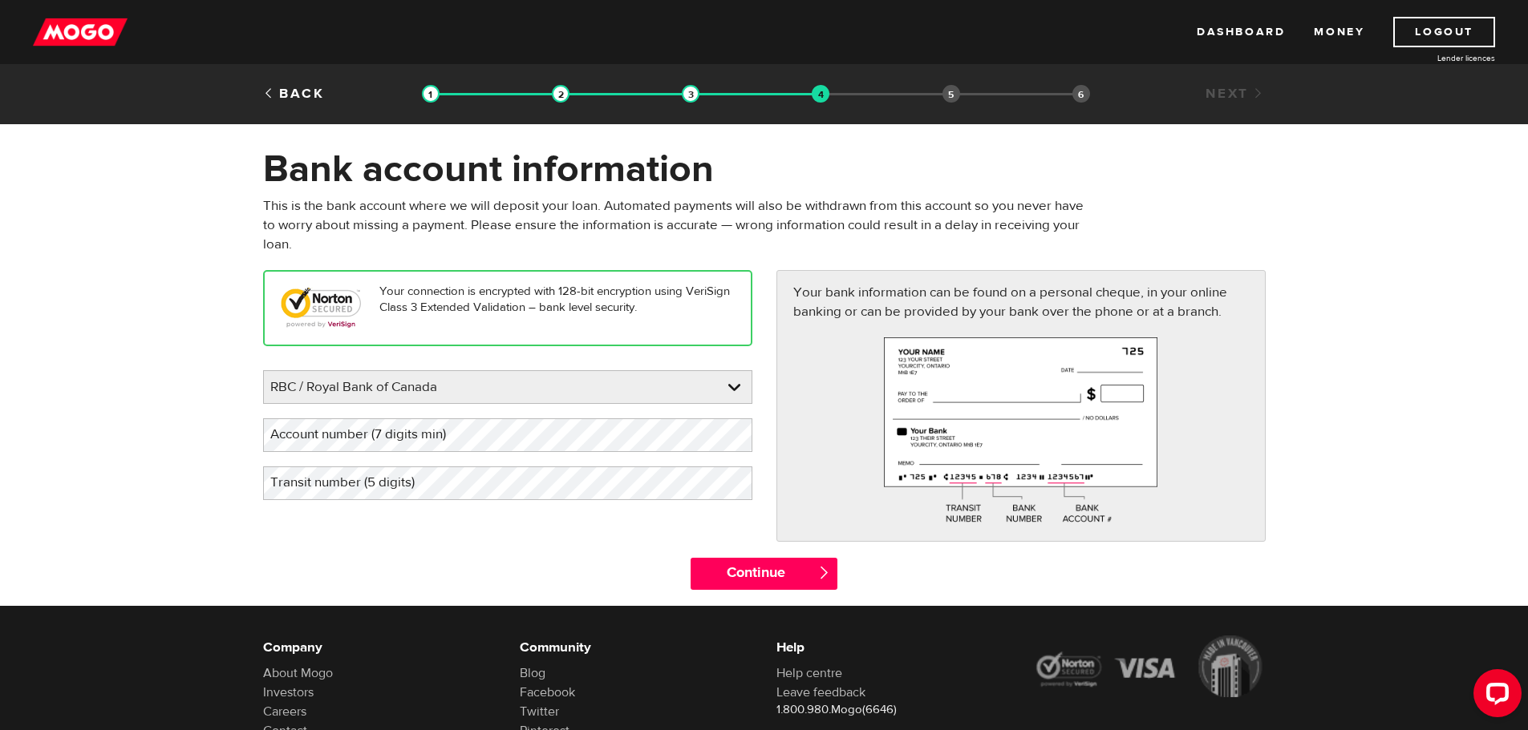
click at [478, 443] on label "Account number (7 digits min)" at bounding box center [371, 435] width 216 height 33
click at [443, 476] on label "Transit number (5 digits)" at bounding box center [355, 483] width 184 height 33
click at [727, 565] on input "Continue" at bounding box center [763, 574] width 147 height 32
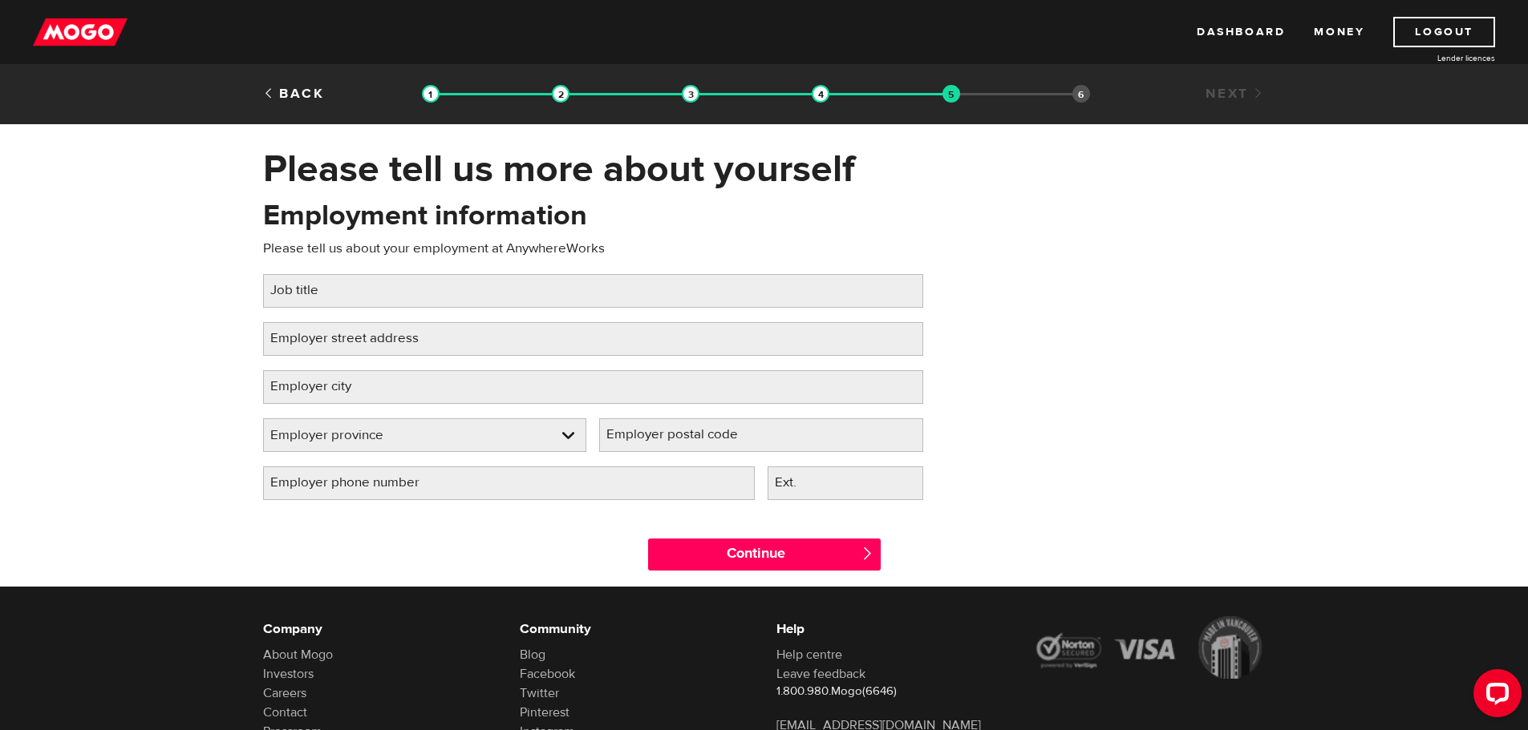
click at [296, 298] on label "Job title" at bounding box center [307, 290] width 88 height 33
click at [296, 298] on input "Job title" at bounding box center [593, 291] width 660 height 34
type input "A"
type input "Senior Lead Client Experience"
click at [405, 342] on label "Employer street address" at bounding box center [357, 338] width 188 height 33
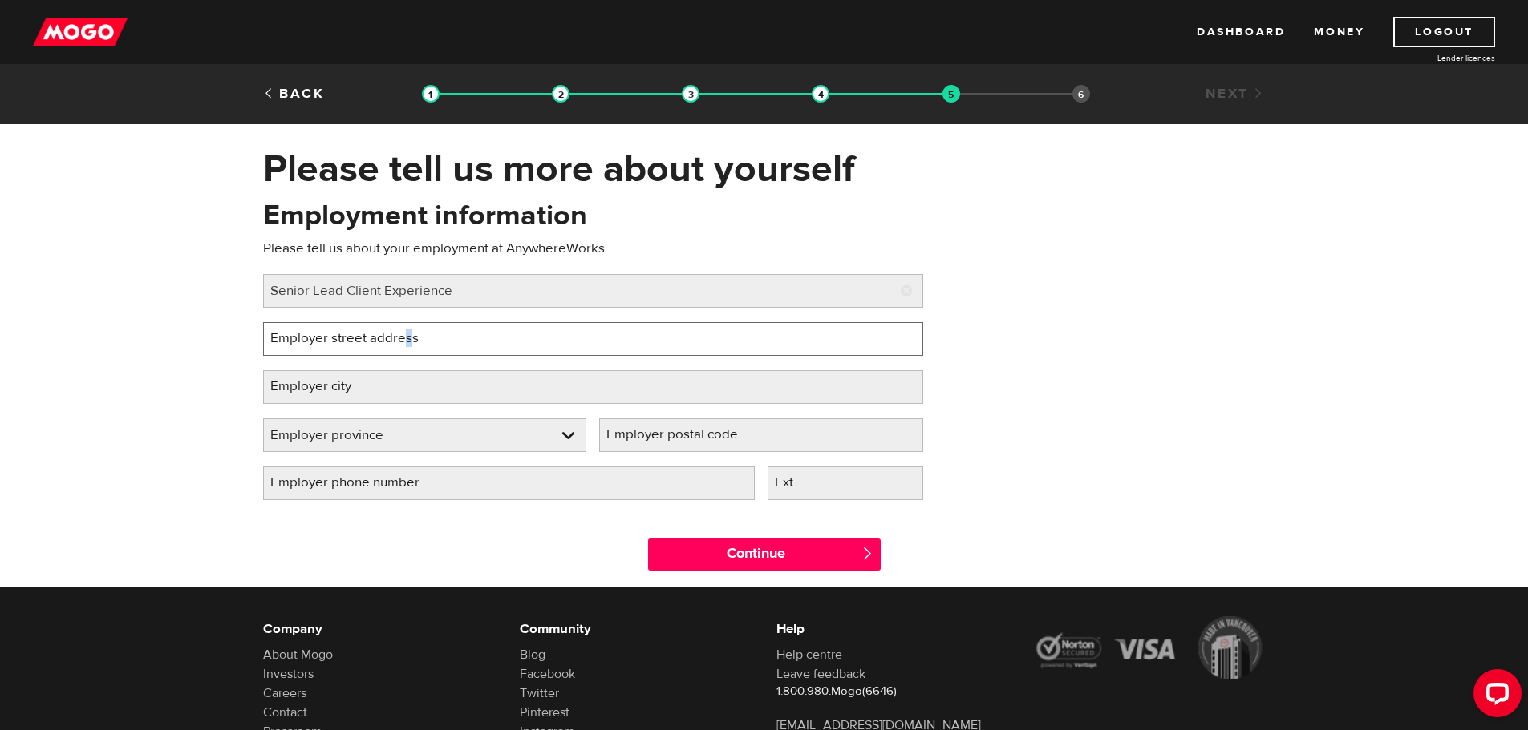
click at [405, 342] on input "Employer street address" at bounding box center [593, 339] width 660 height 34
paste input "[STREET_ADDRESS]"
type input "[STREET_ADDRESS]"
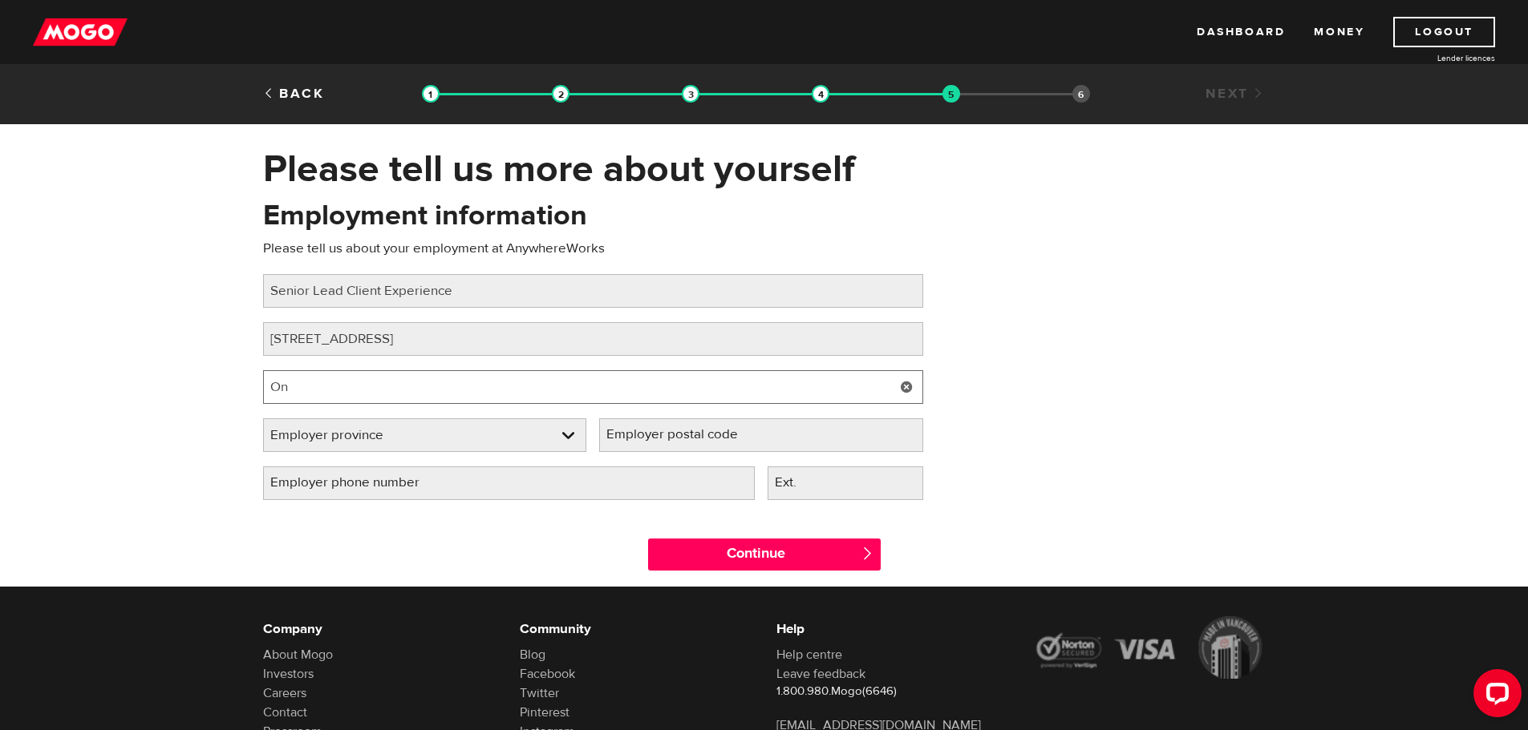
type input "O"
type input "[GEOGRAPHIC_DATA]"
click at [450, 426] on link at bounding box center [425, 435] width 322 height 32
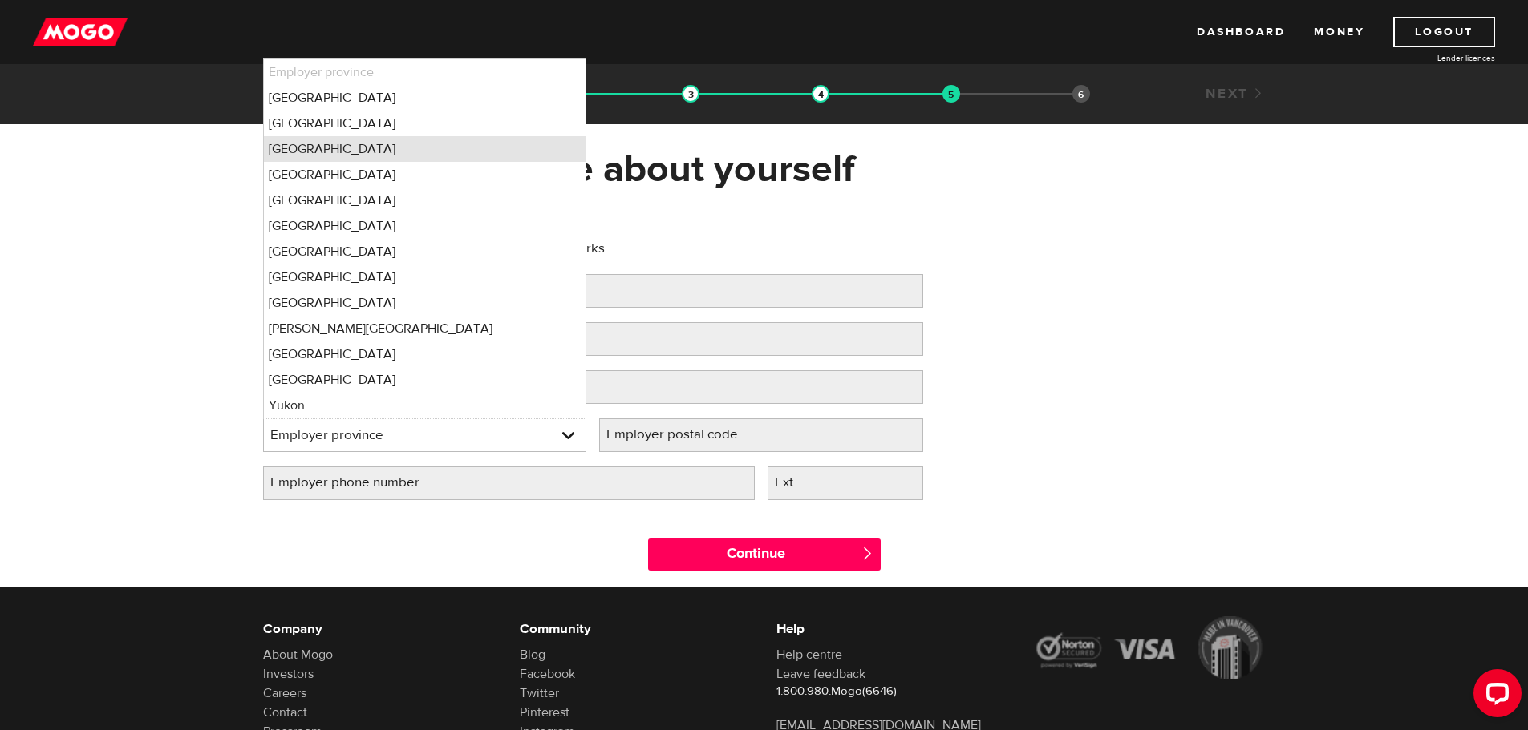
click at [324, 143] on li "Ontario" at bounding box center [425, 149] width 322 height 26
select select "ON"
click at [816, 438] on input "Employer postal code" at bounding box center [761, 436] width 324 height 34
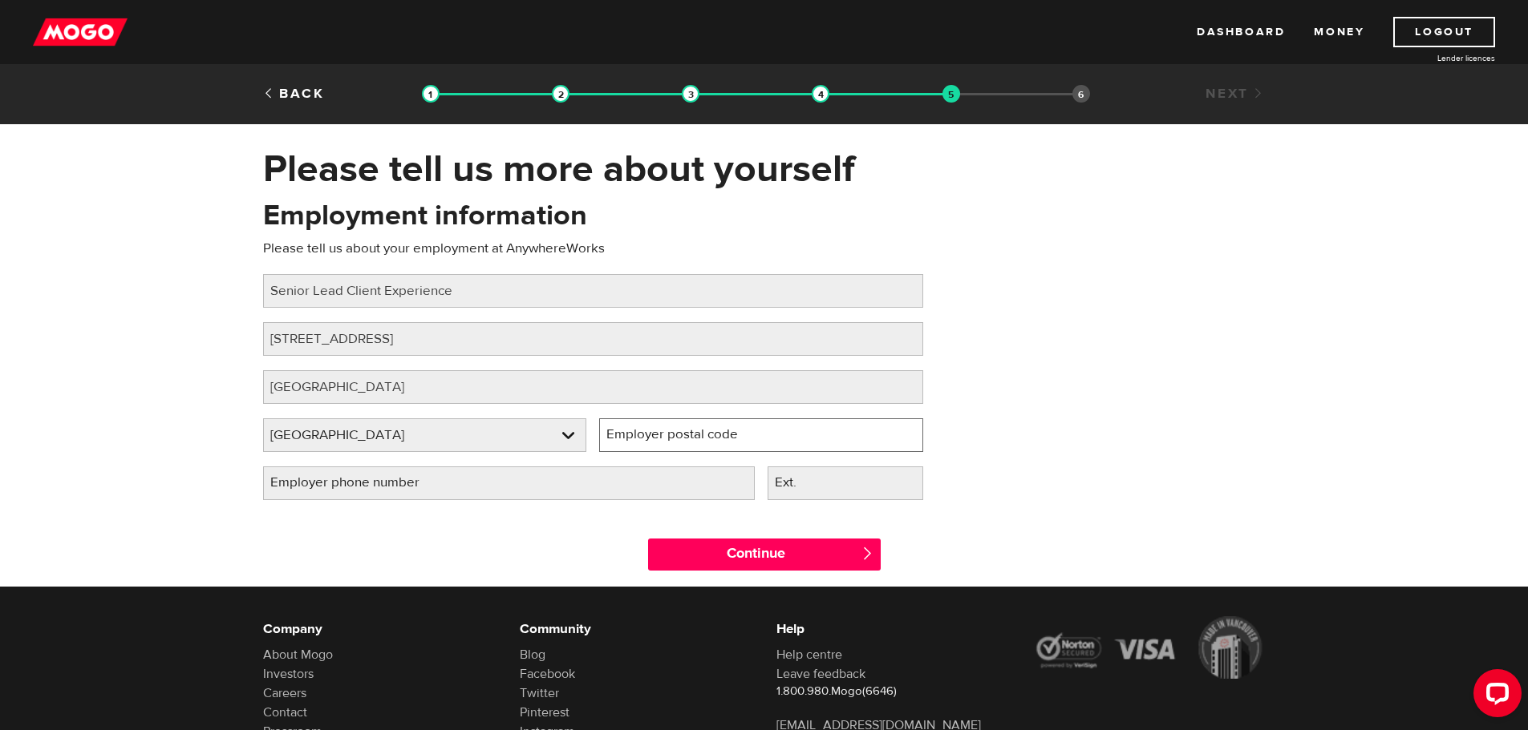
click at [816, 438] on input "Employer postal code" at bounding box center [761, 436] width 324 height 34
paste input "M5R 3K5"
type input "M5R 3K5"
click at [686, 467] on input "Employer phone number" at bounding box center [509, 484] width 492 height 34
type input "(800) 858-1426"
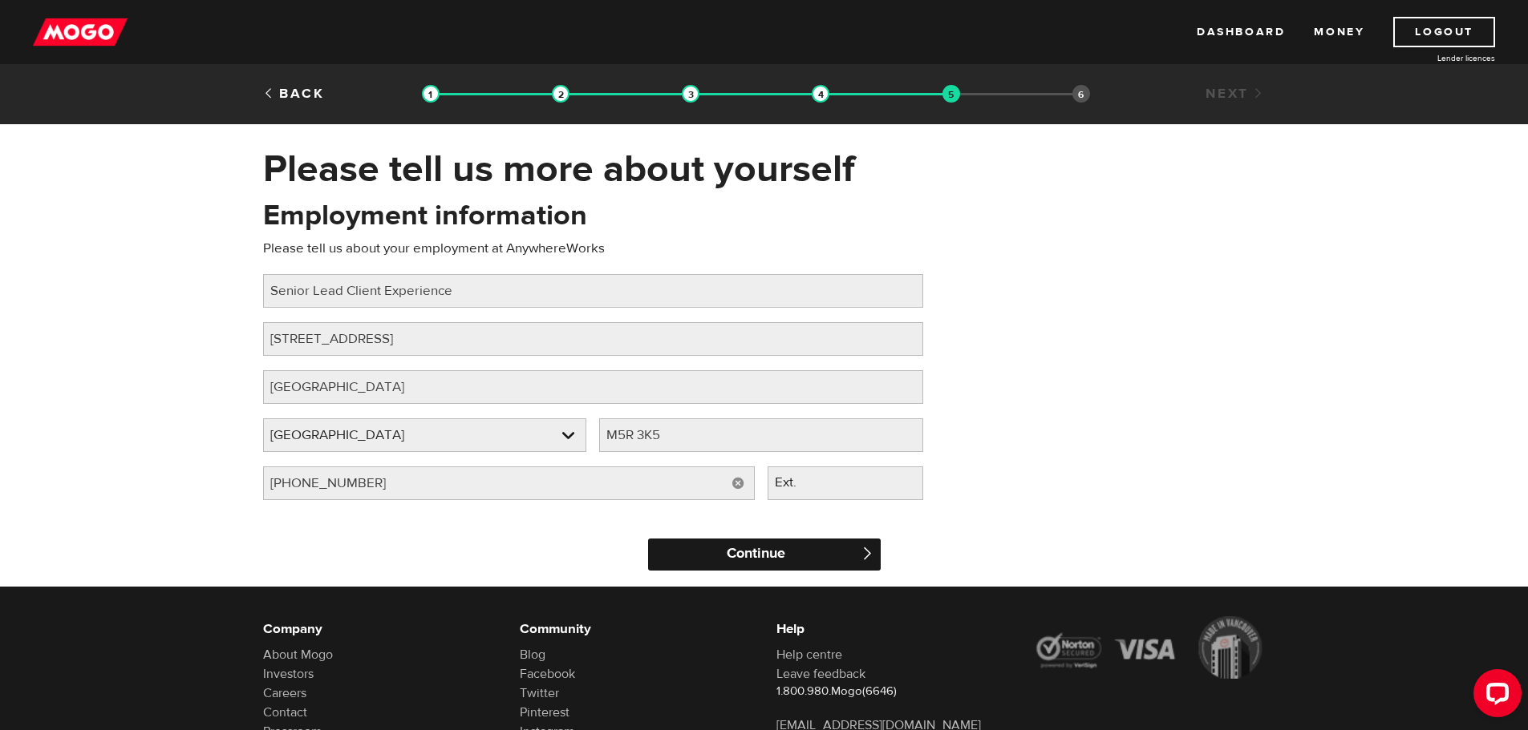
click at [806, 566] on input "Continue" at bounding box center [764, 555] width 233 height 32
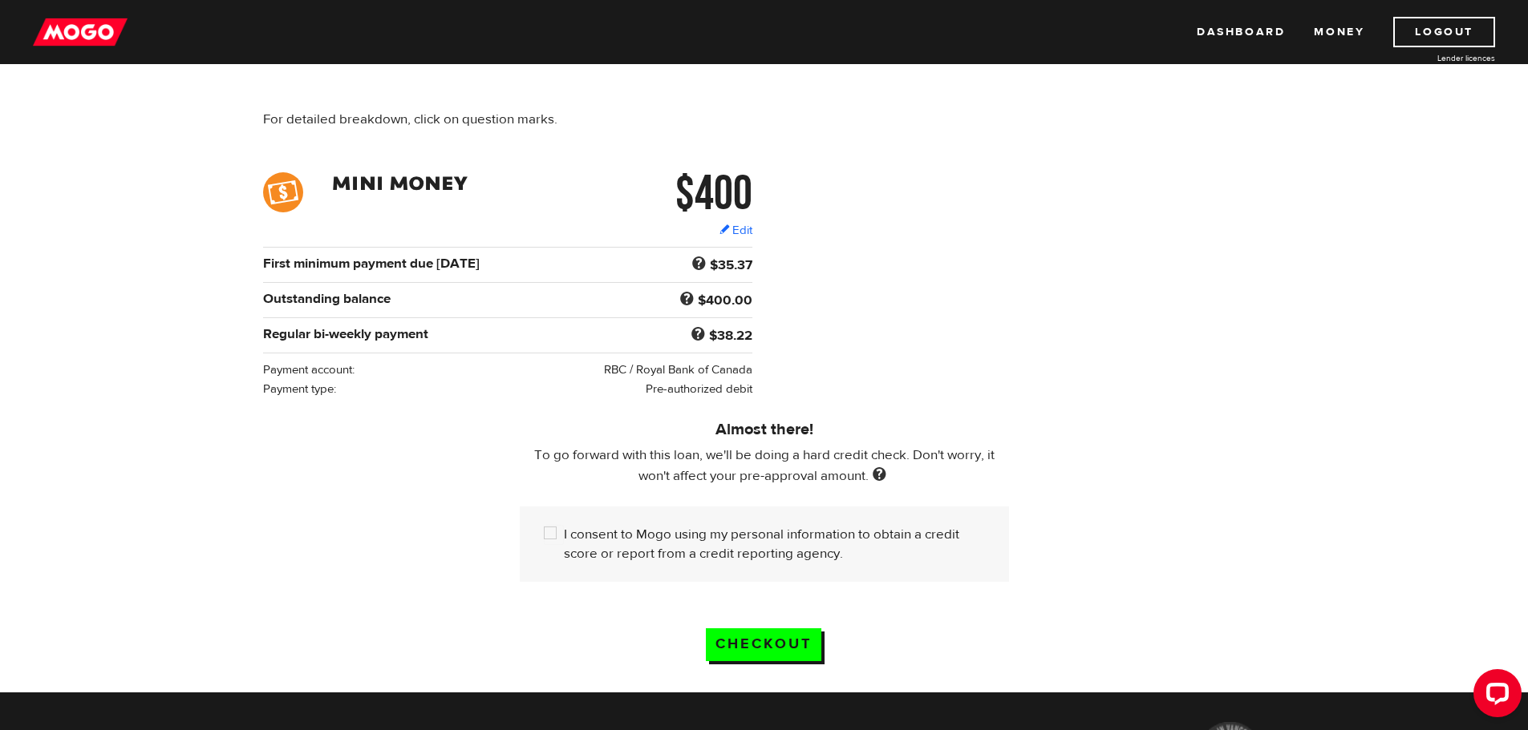
scroll to position [160, 0]
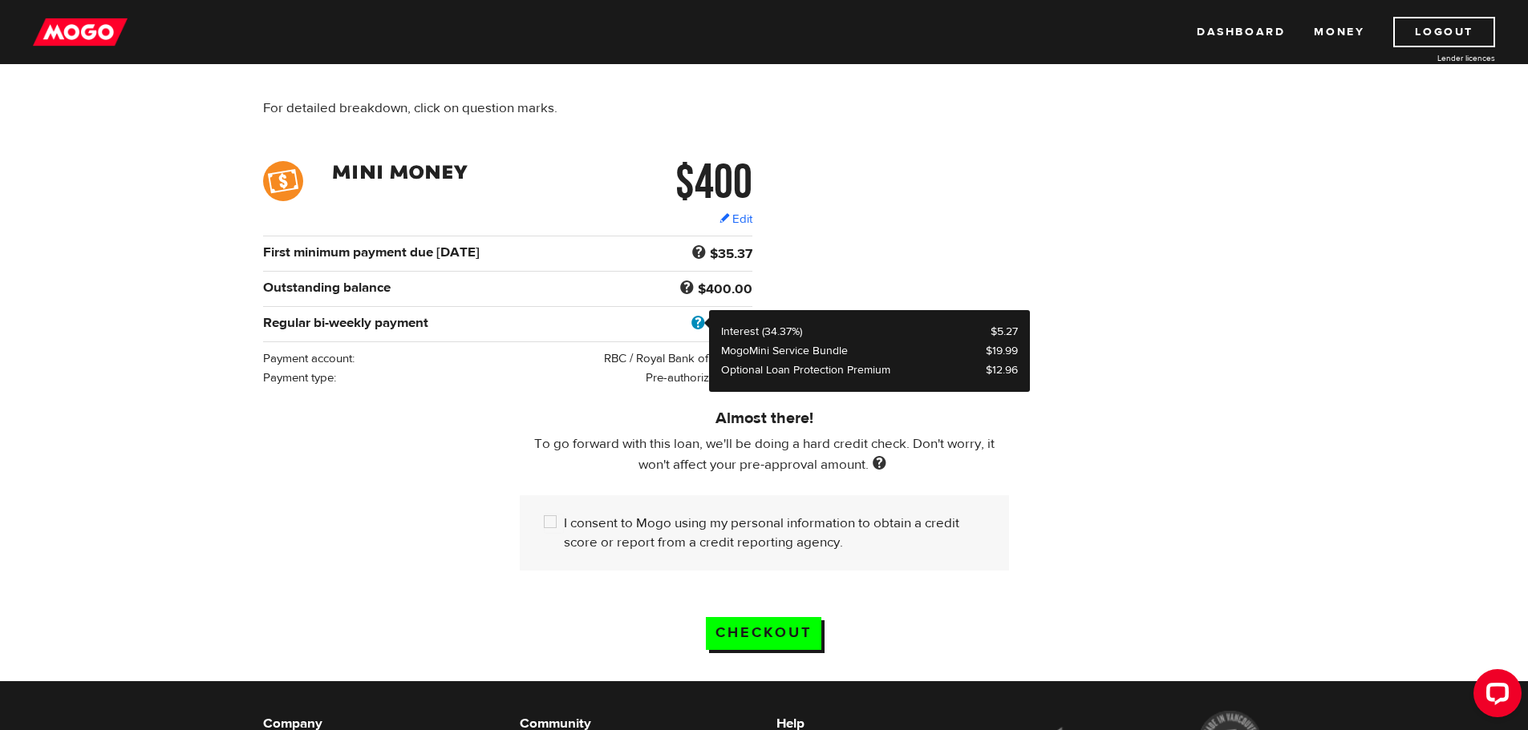
click at [700, 318] on span at bounding box center [698, 324] width 22 height 21
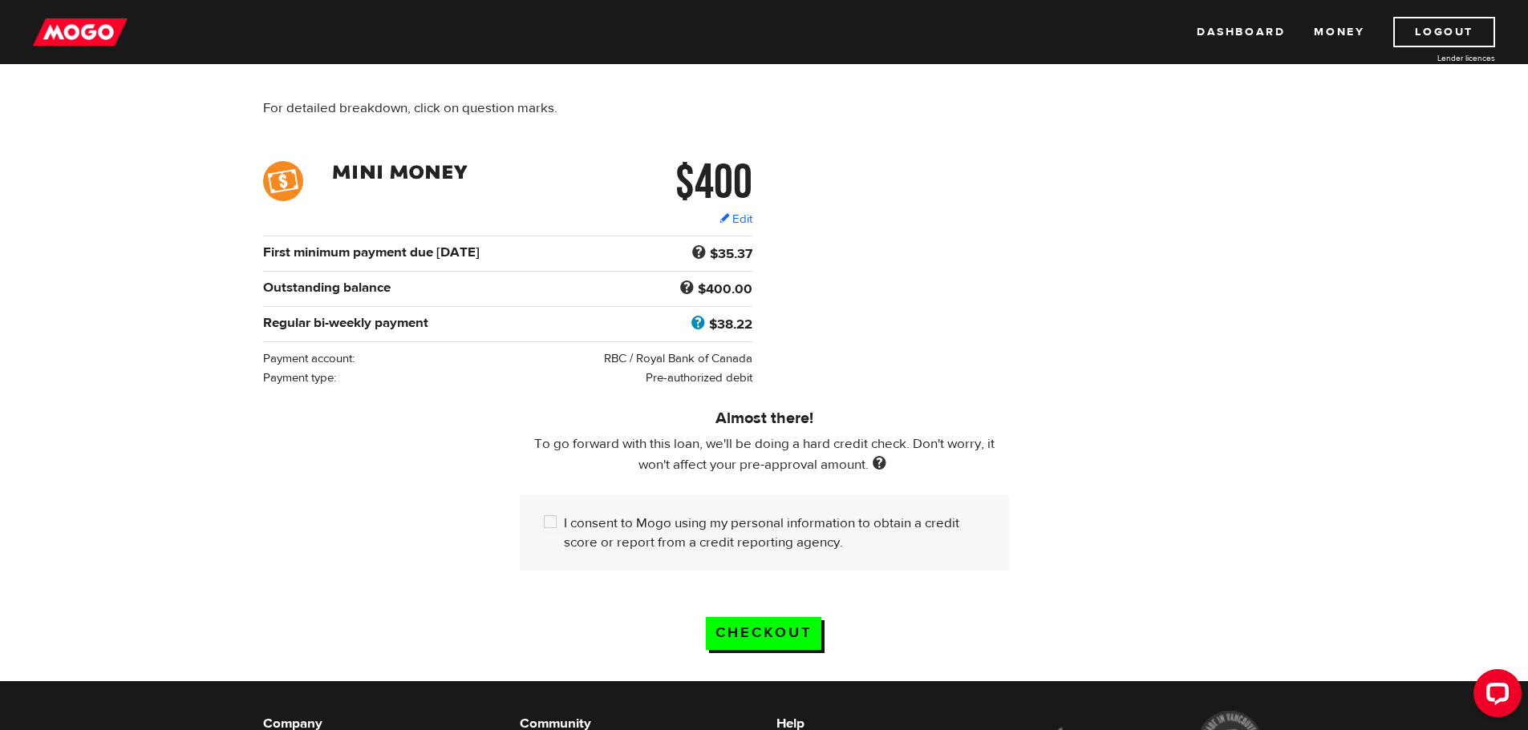
click at [698, 320] on span at bounding box center [698, 324] width 22 height 21
click at [793, 284] on div "$400 Edit $400 Regular bi-weekly payment $38.22 First minimum payment due [DATE…" at bounding box center [764, 274] width 1026 height 226
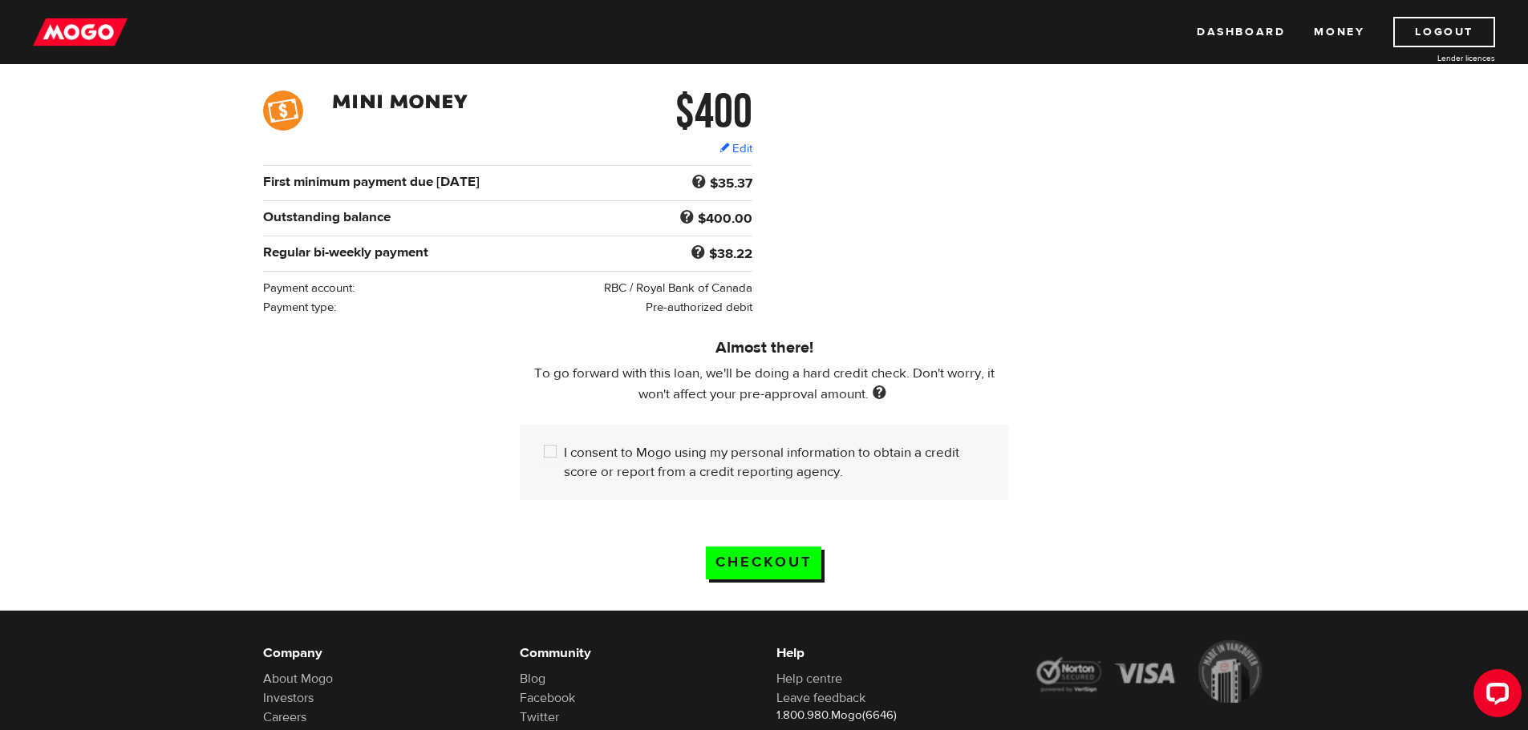
scroll to position [241, 0]
